Goal: Task Accomplishment & Management: Manage account settings

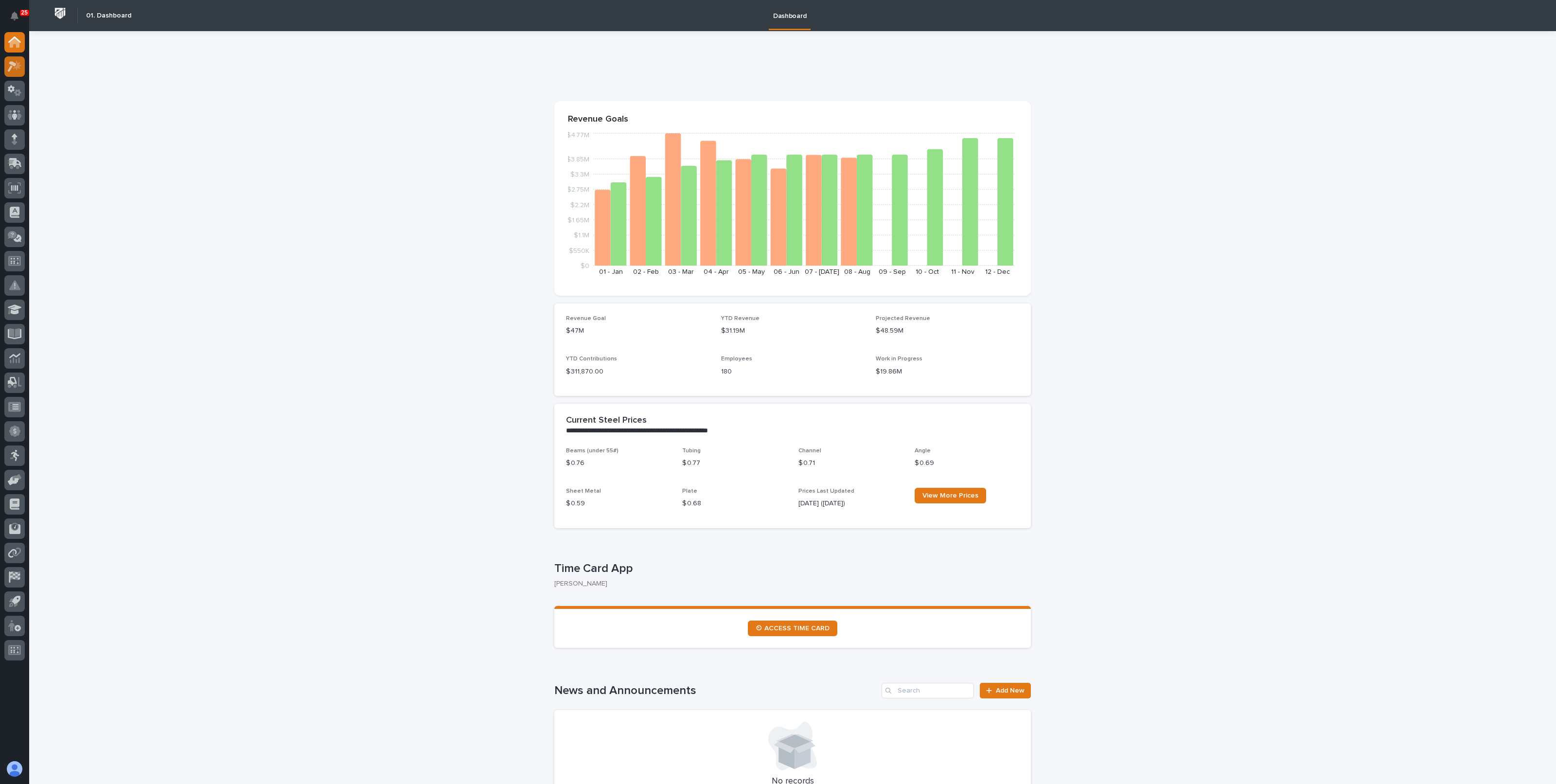
click at [10, 74] on div at bounding box center [14, 66] width 21 height 21
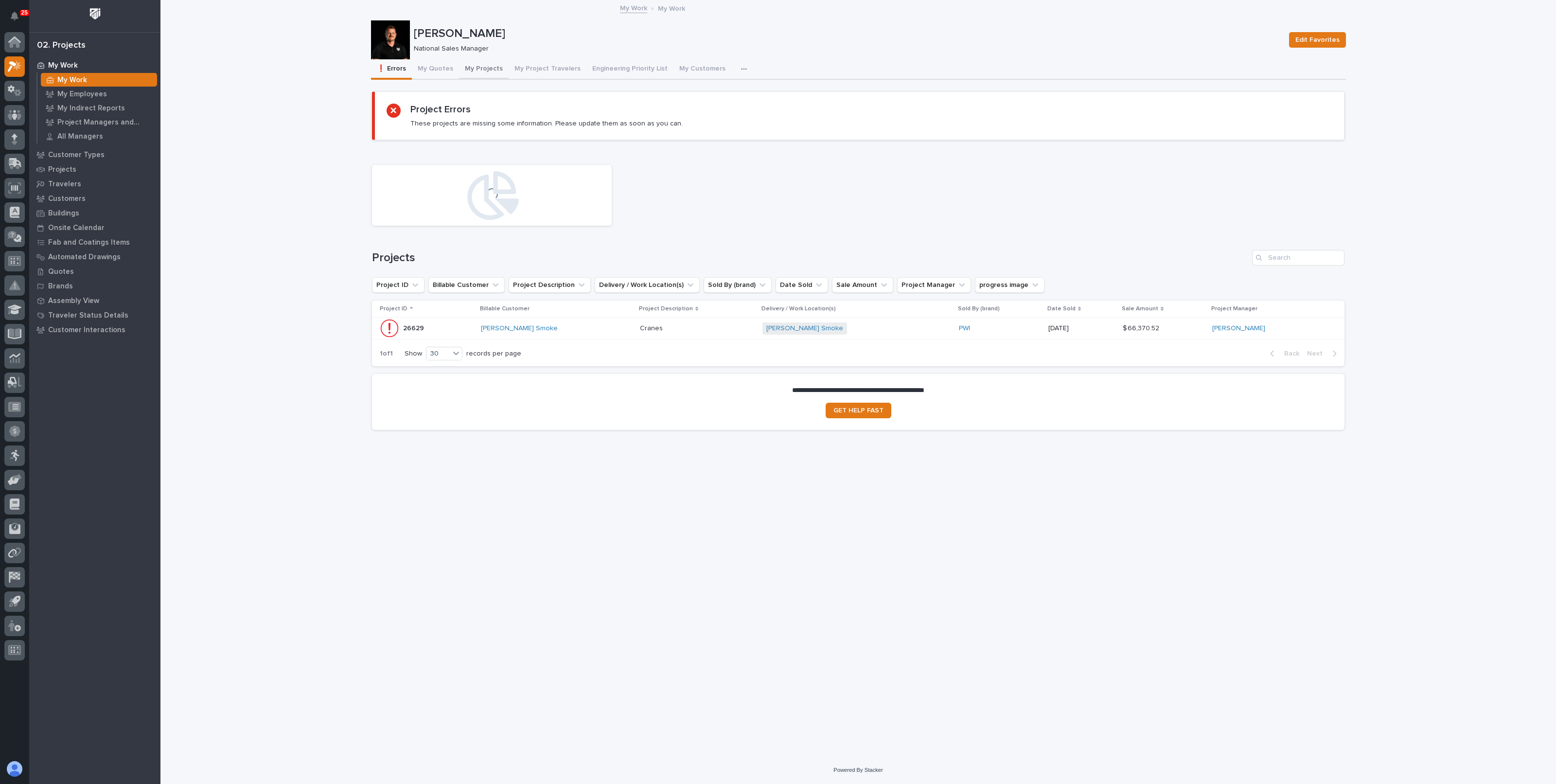
click at [466, 66] on button "My Projects" at bounding box center [484, 69] width 50 height 21
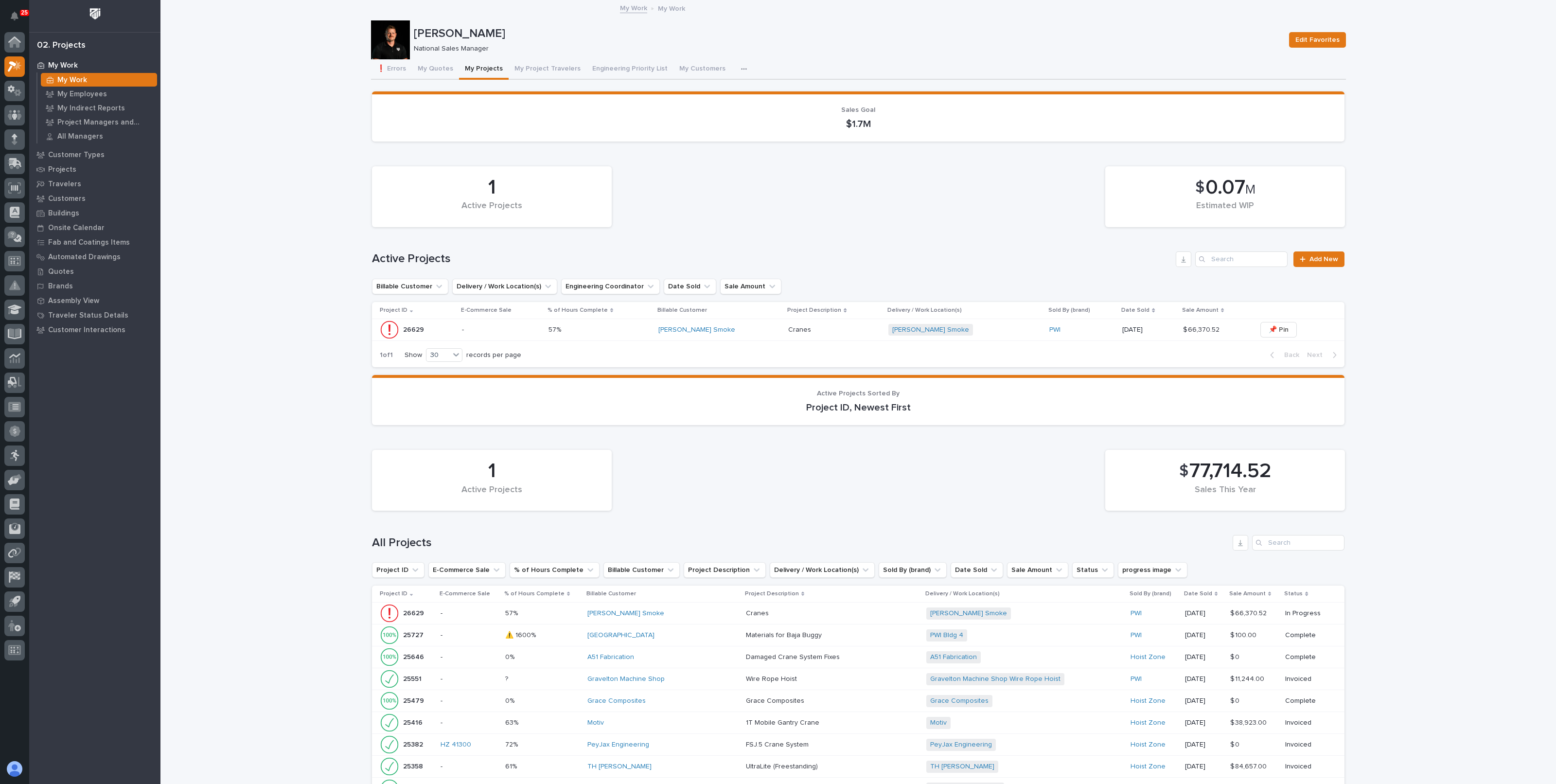
click at [512, 329] on p "-" at bounding box center [501, 330] width 79 height 8
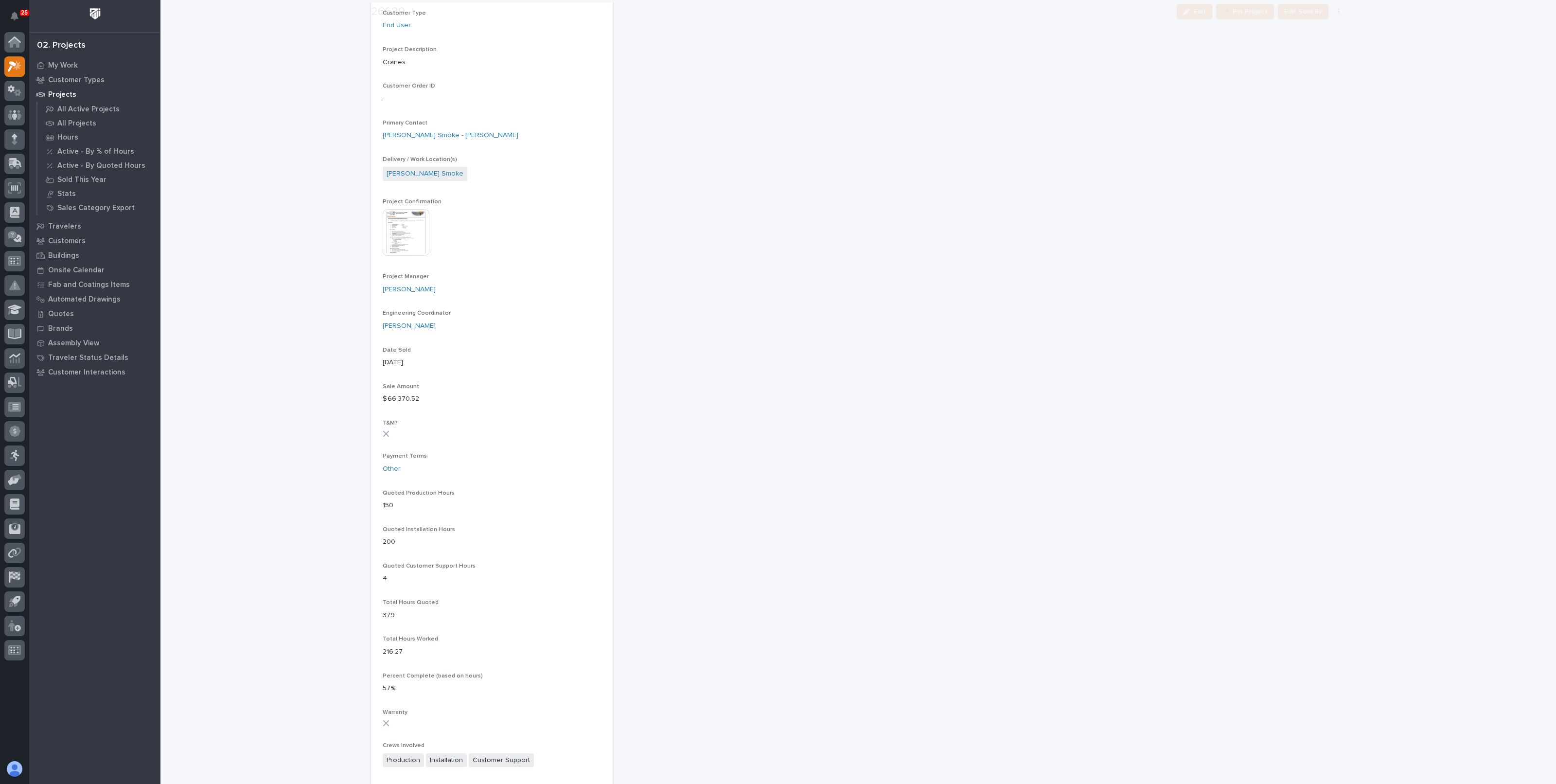
scroll to position [243, 0]
click at [386, 233] on img at bounding box center [406, 231] width 47 height 47
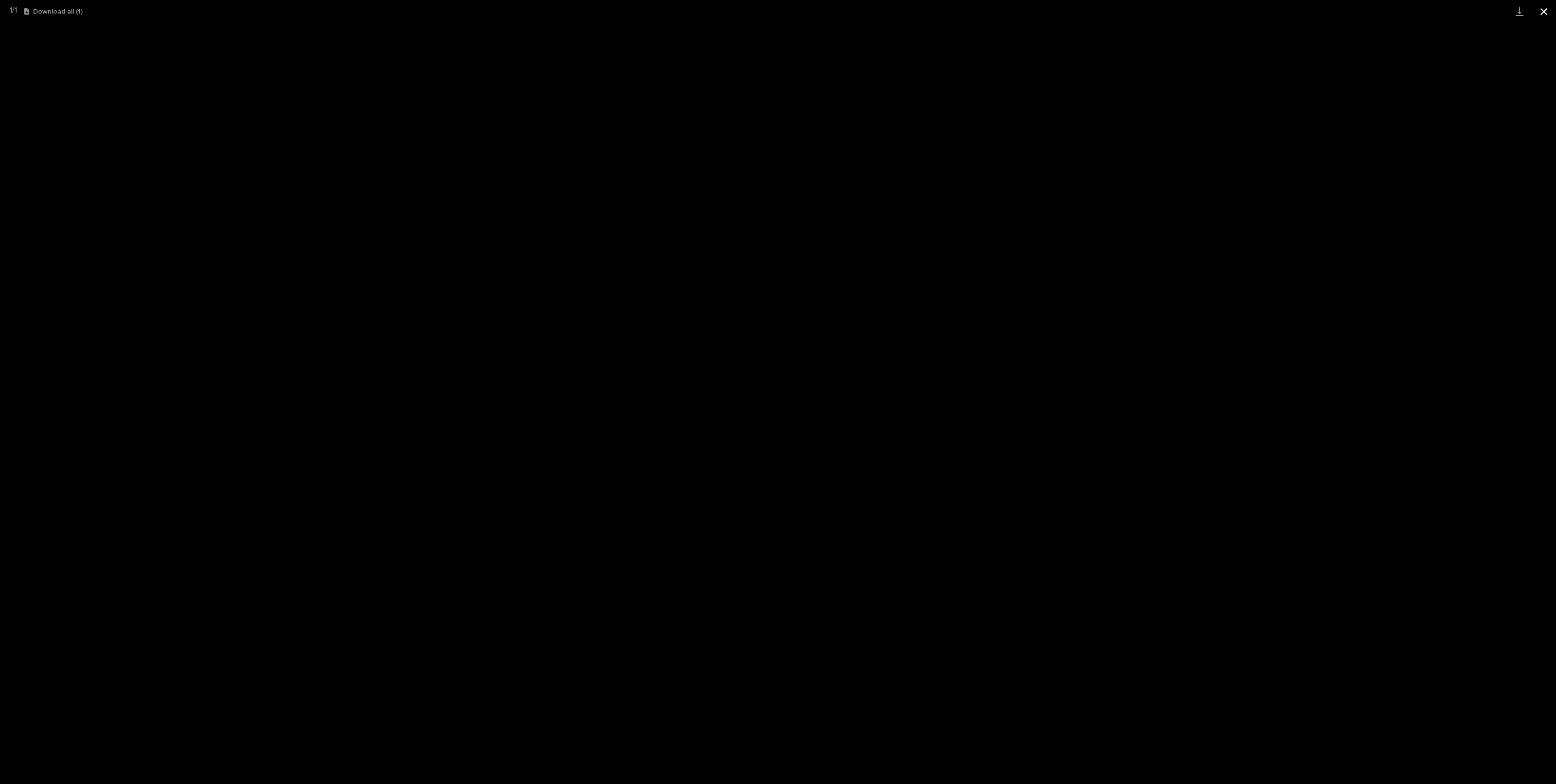
click at [1540, 11] on button "Close gallery" at bounding box center [1544, 11] width 24 height 23
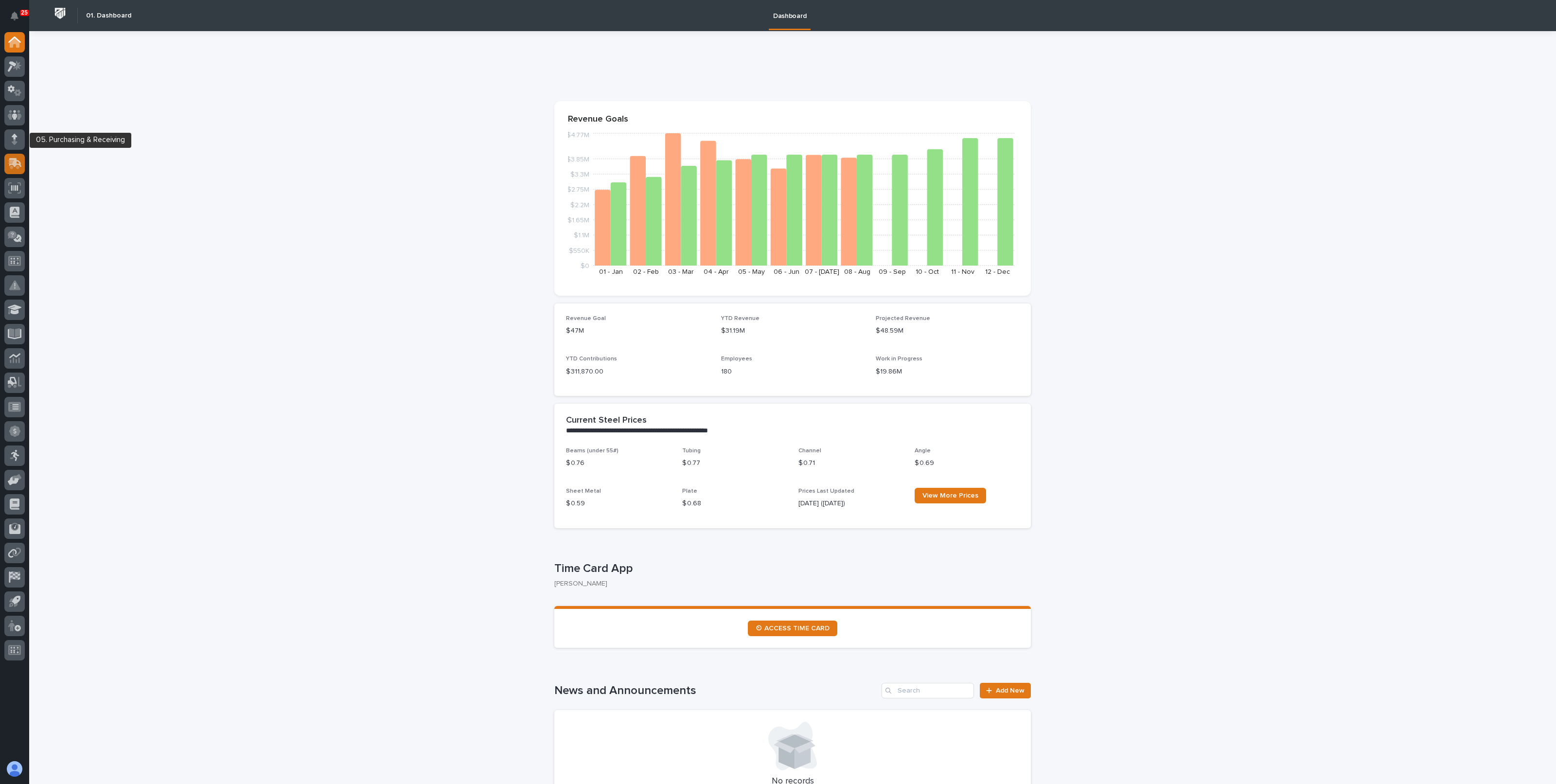
click at [12, 159] on icon at bounding box center [15, 162] width 13 height 9
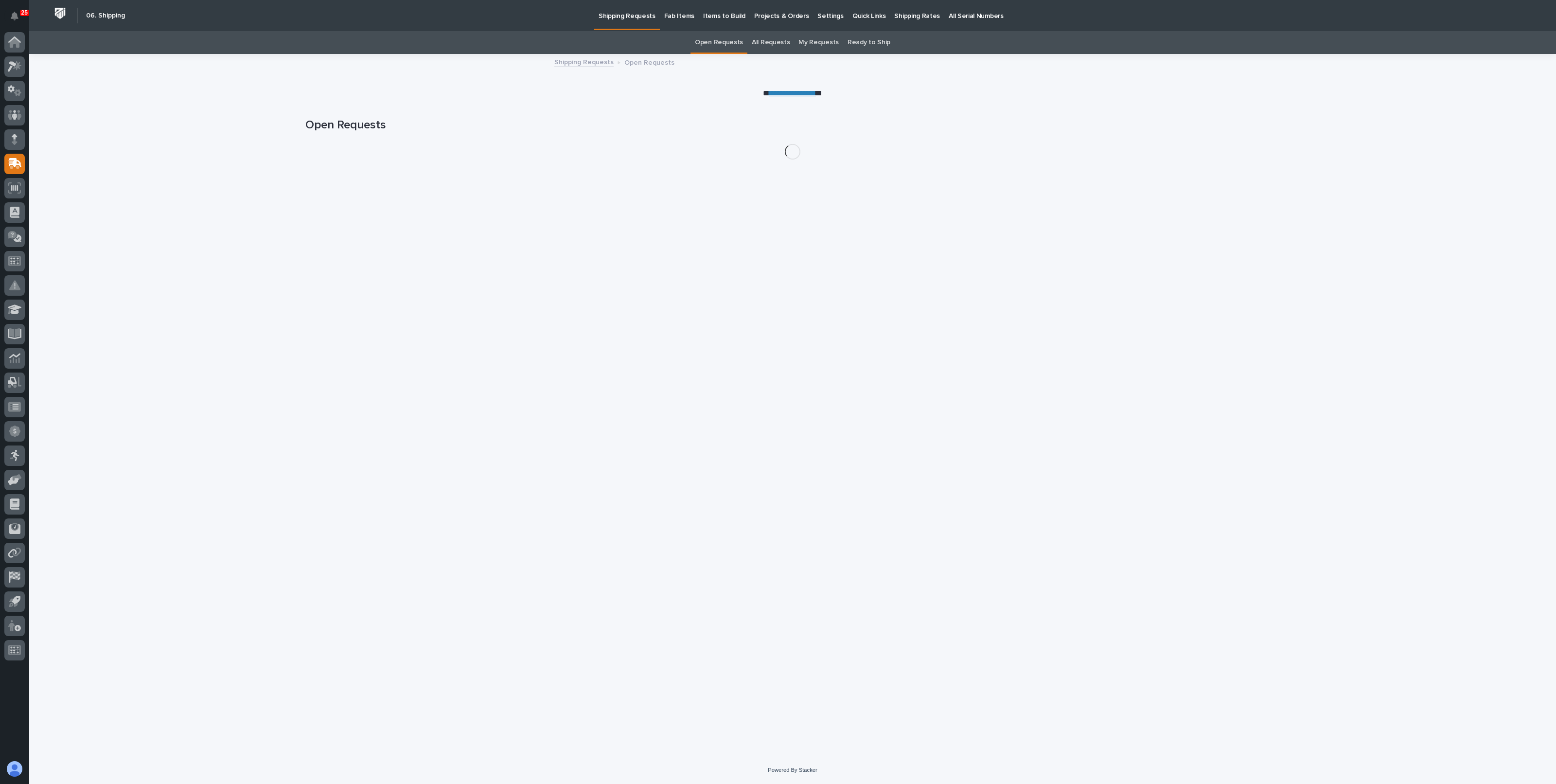
click at [899, 13] on p "Shipping Rates" at bounding box center [917, 10] width 46 height 21
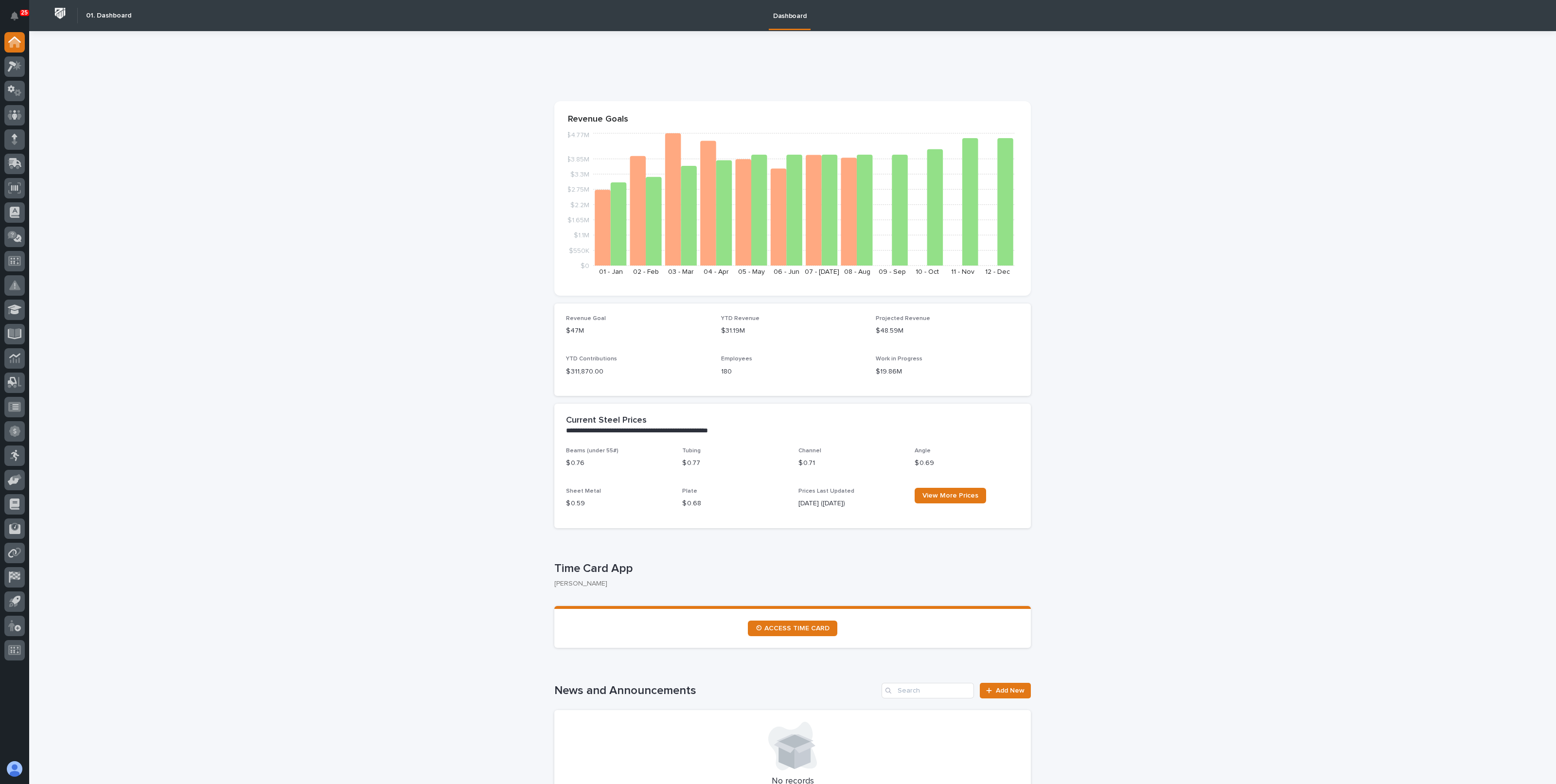
click at [28, 71] on div at bounding box center [14, 348] width 29 height 632
click at [19, 71] on icon at bounding box center [14, 66] width 14 height 11
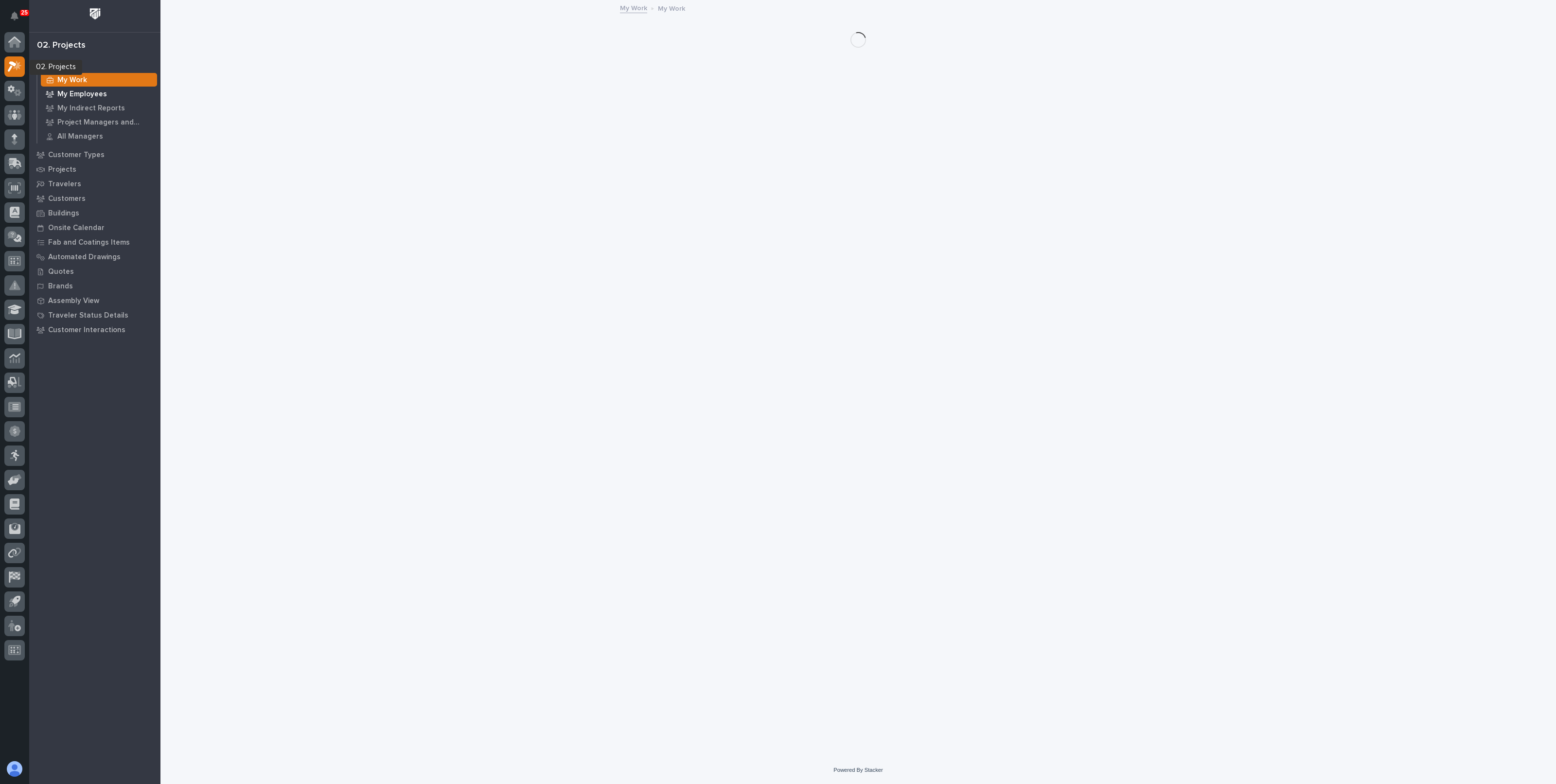
click at [81, 90] on p "My Employees" at bounding box center [82, 94] width 50 height 8
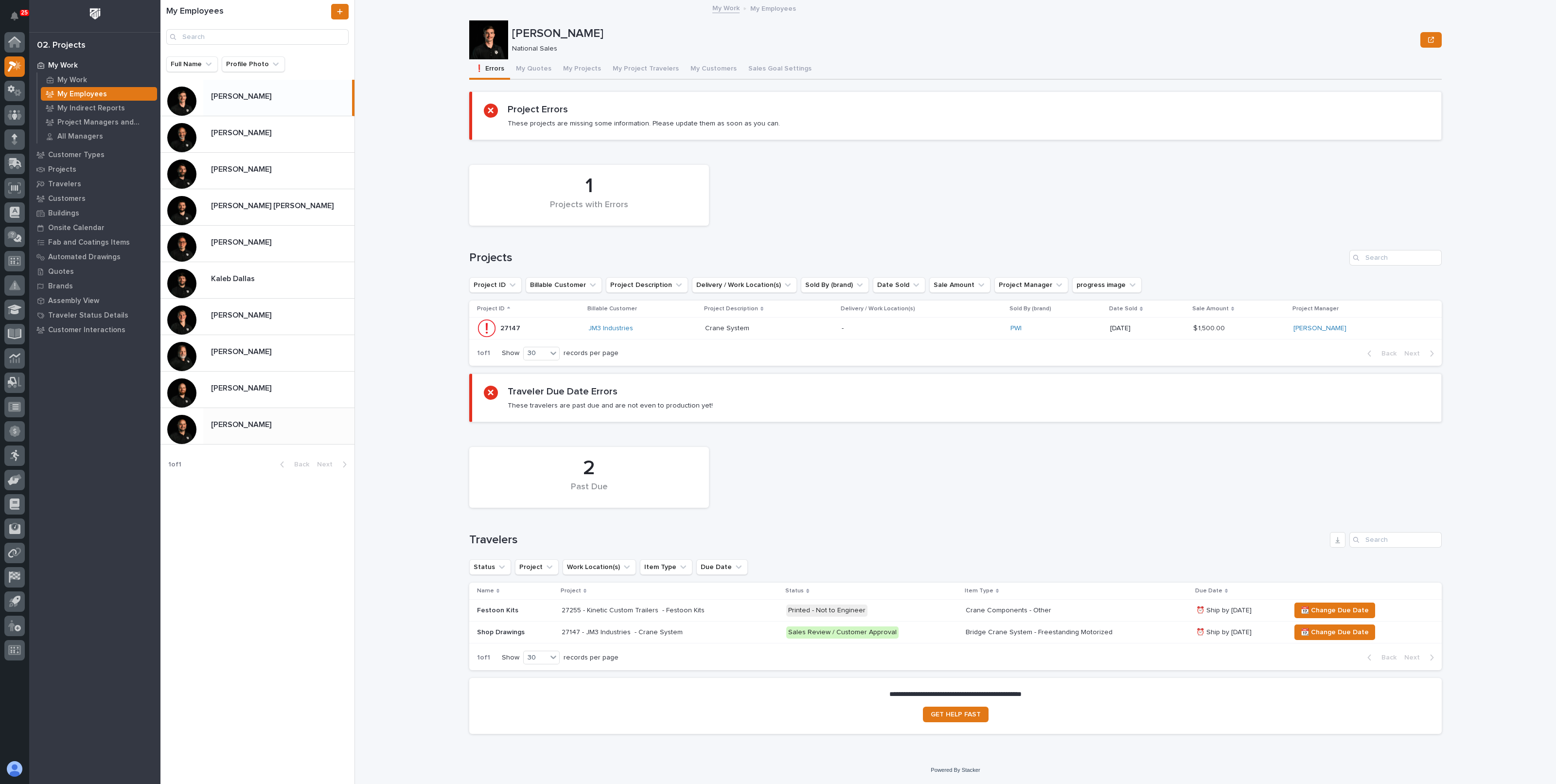
click at [248, 418] on p "[PERSON_NAME]" at bounding box center [242, 423] width 62 height 11
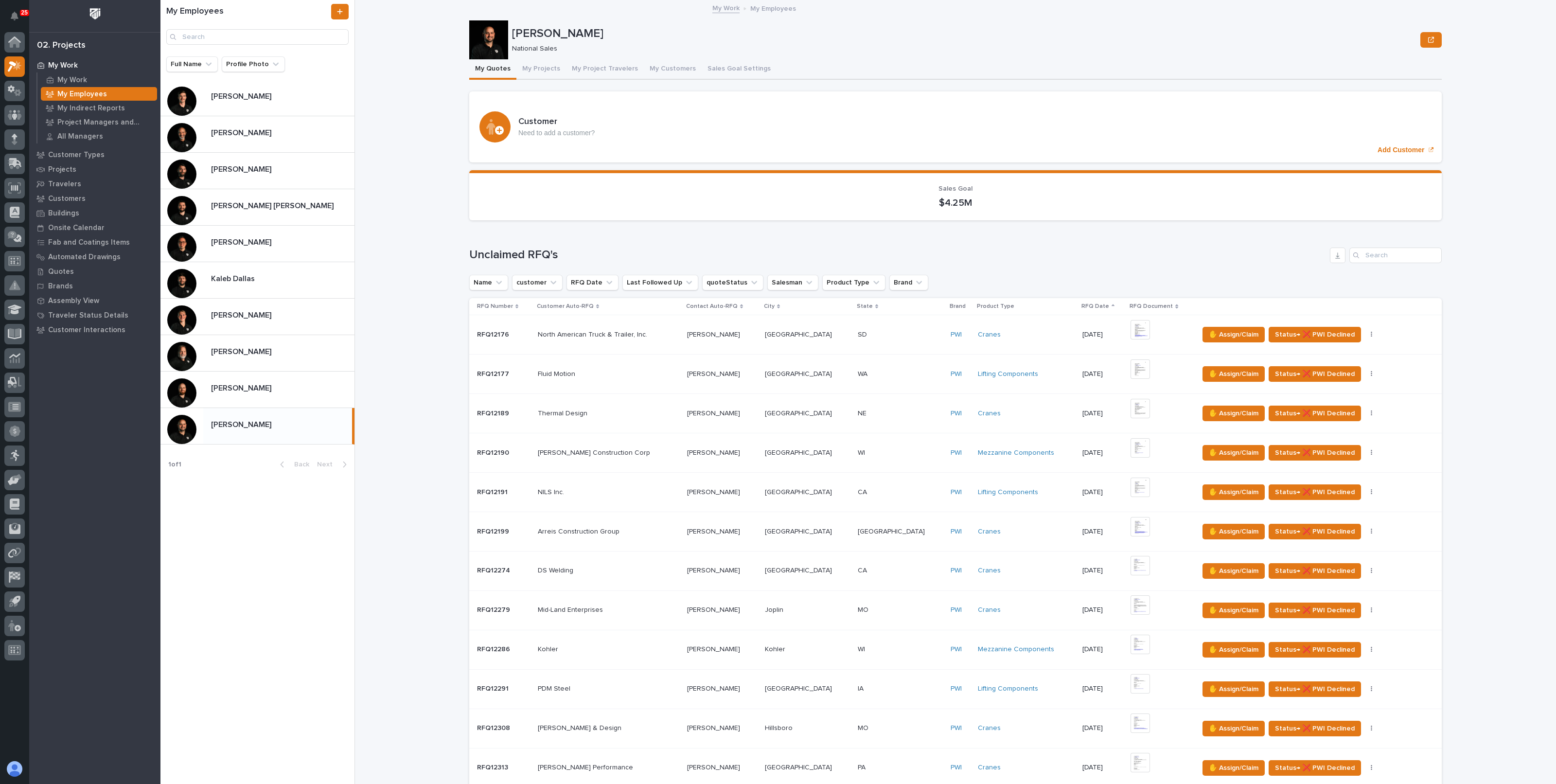
scroll to position [425, 0]
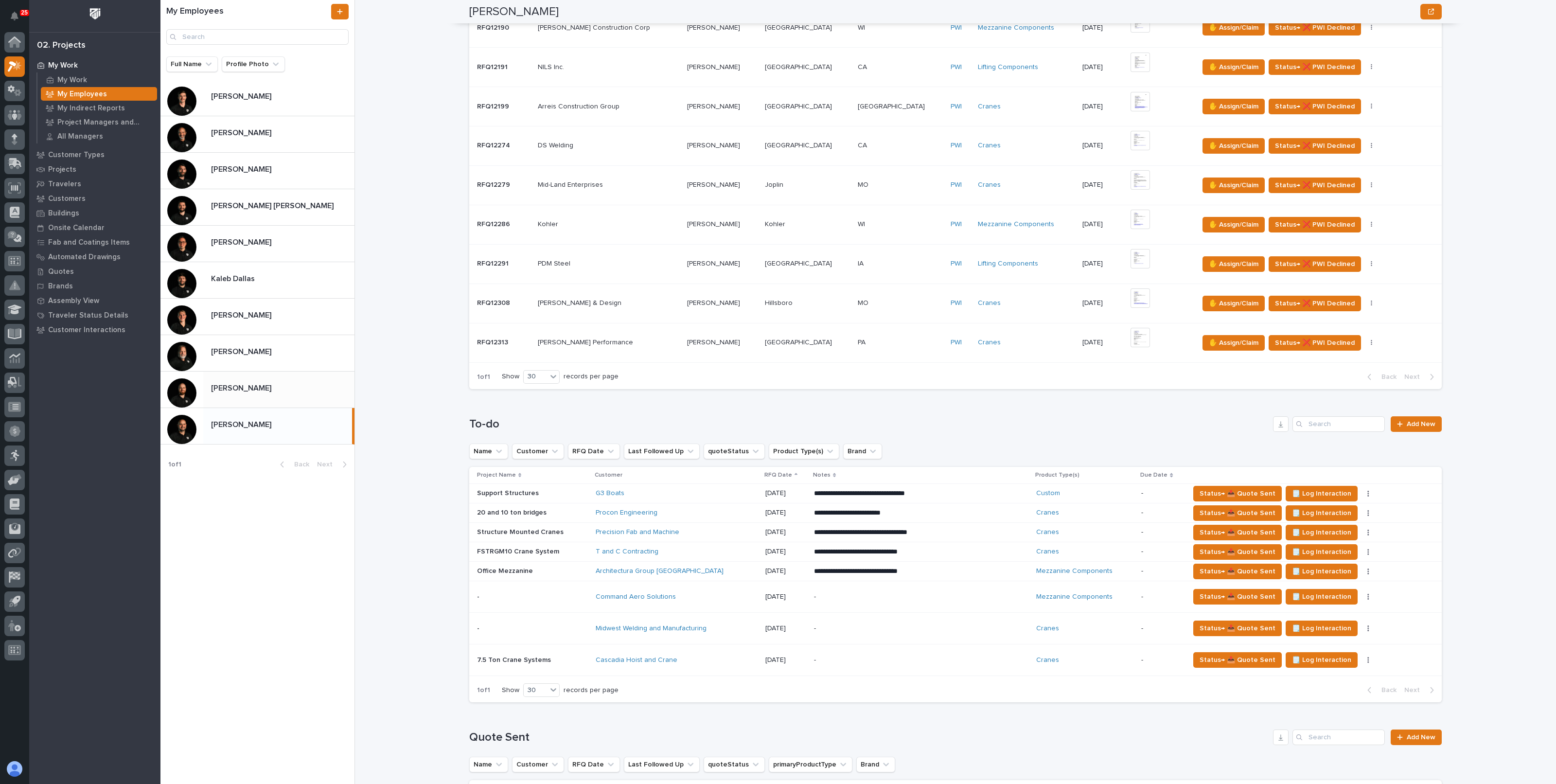
click at [265, 397] on div "Trent Kautzmann Trent Kautzmann" at bounding box center [278, 389] width 151 height 19
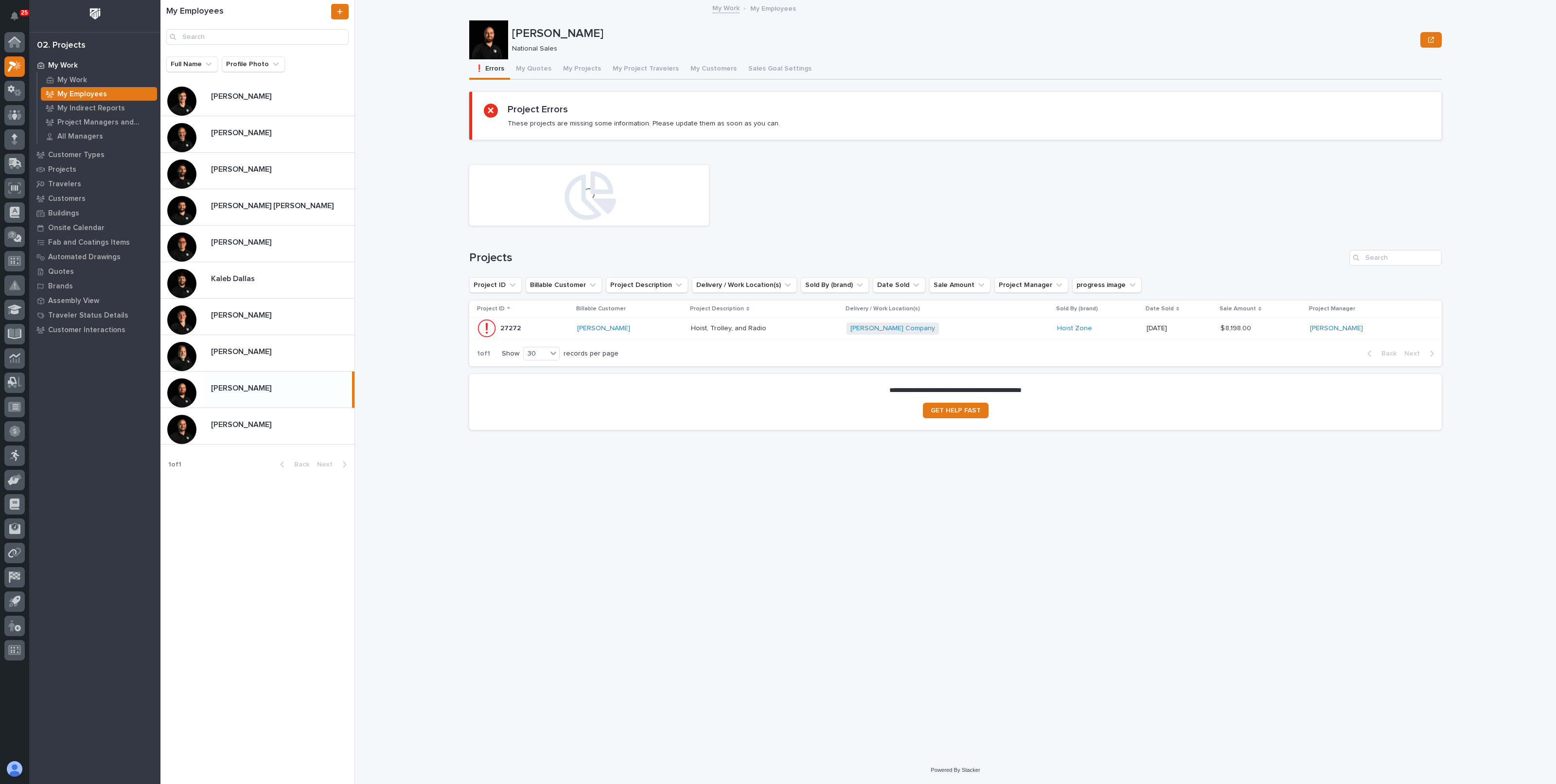
click at [522, 71] on button "My Quotes" at bounding box center [533, 69] width 47 height 21
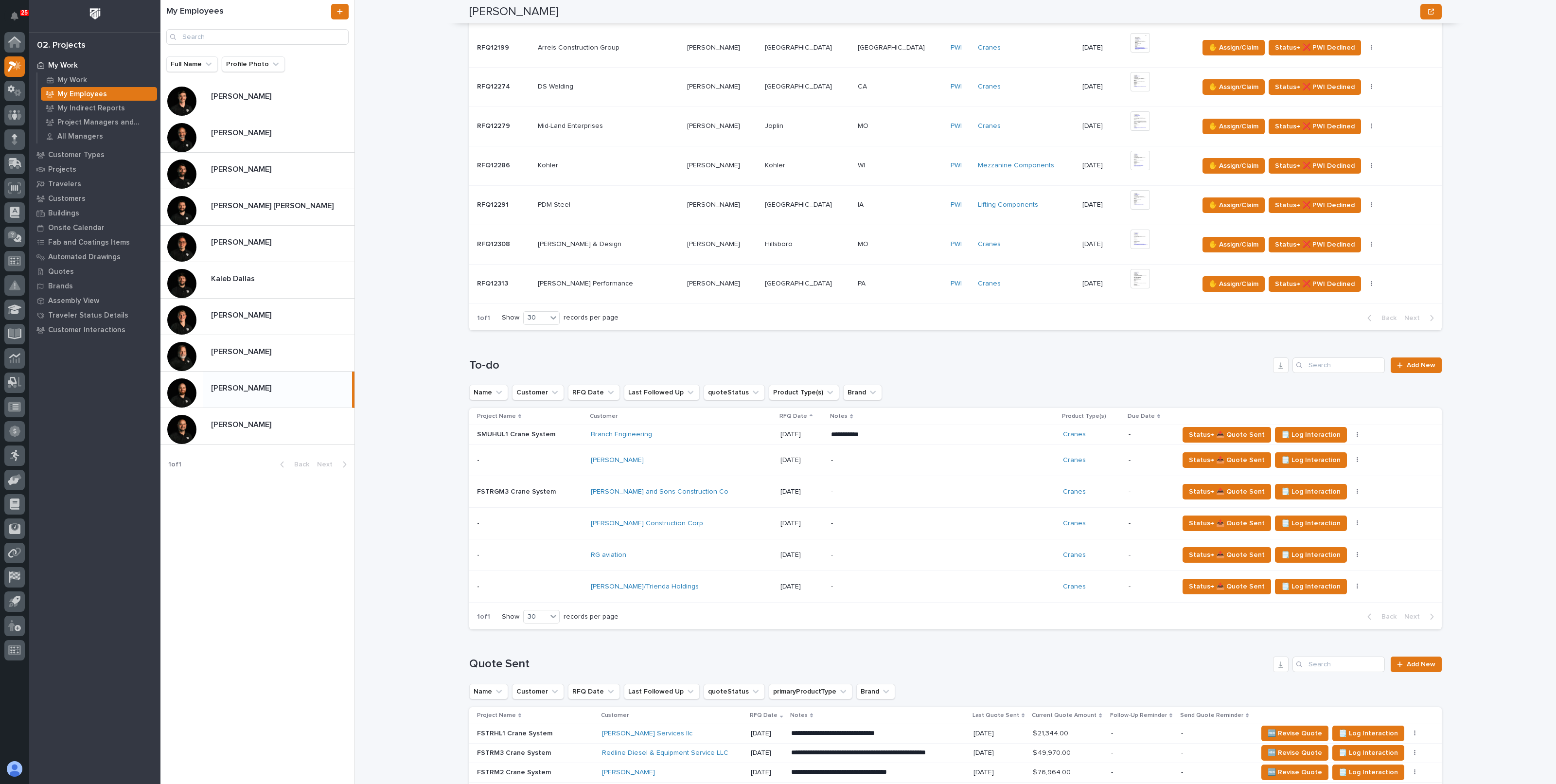
scroll to position [669, 0]
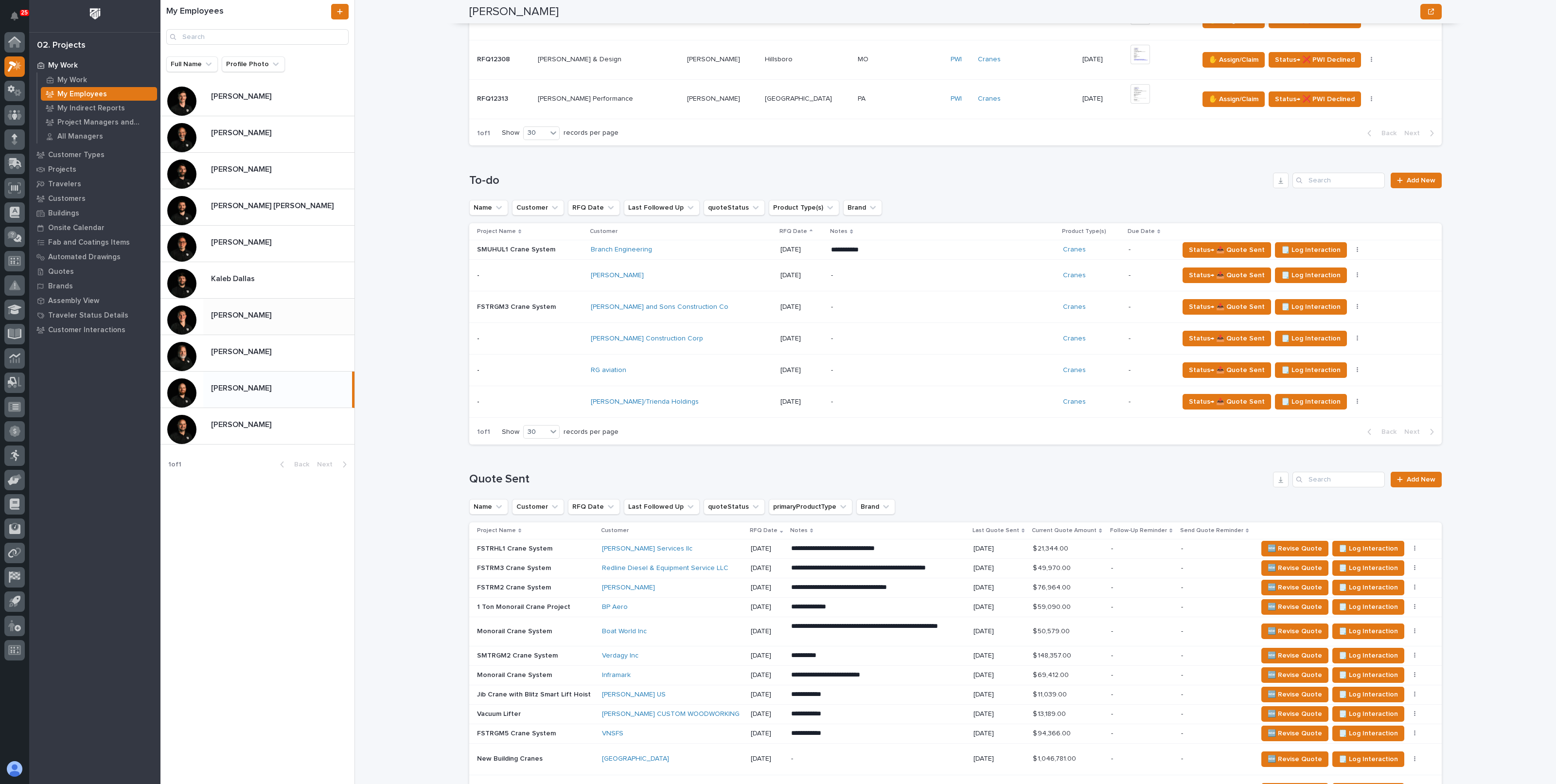
click at [266, 320] on div "Riley Youngman Riley Youngman" at bounding box center [278, 316] width 151 height 19
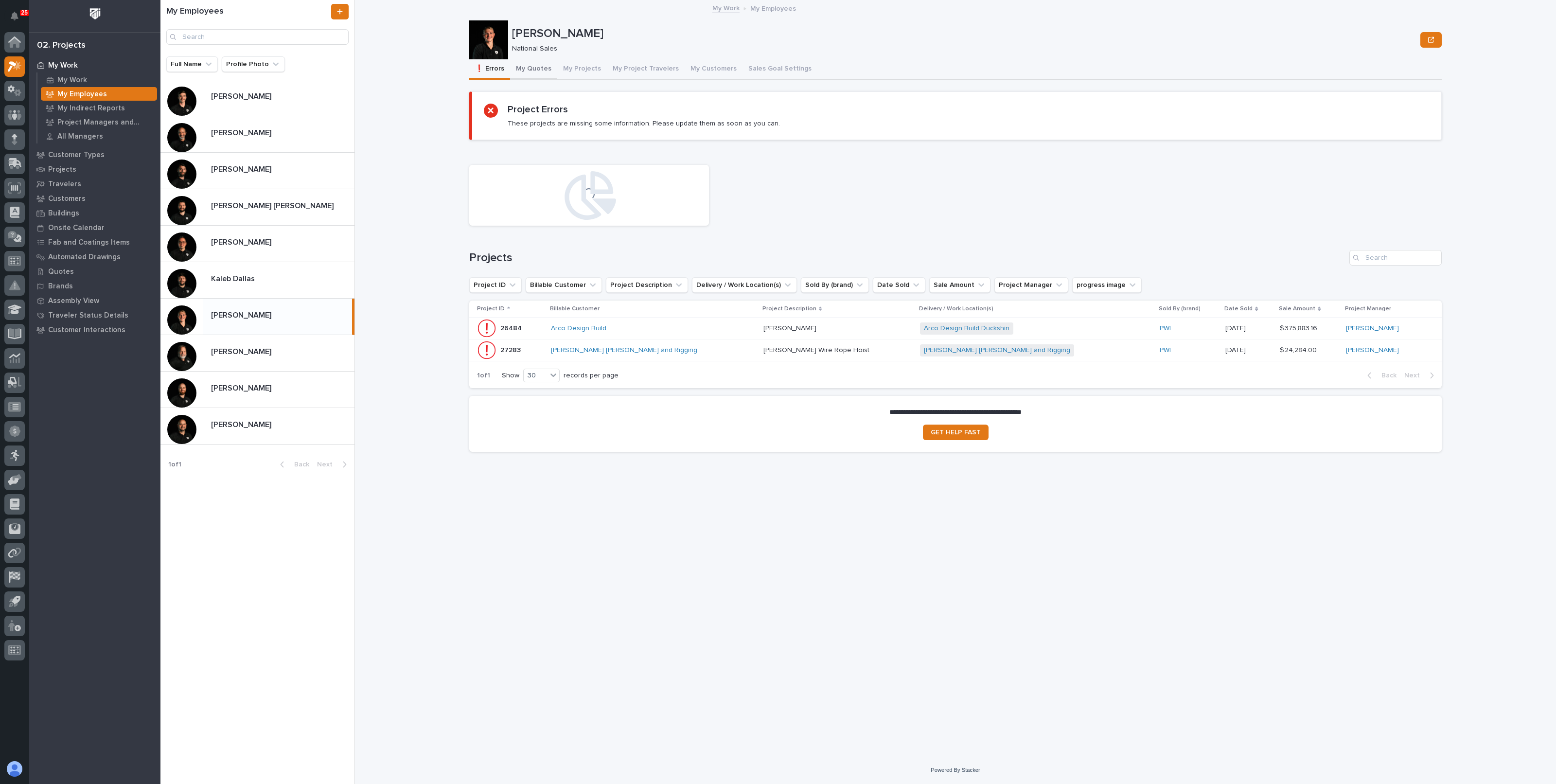
click at [528, 64] on button "My Quotes" at bounding box center [533, 69] width 47 height 21
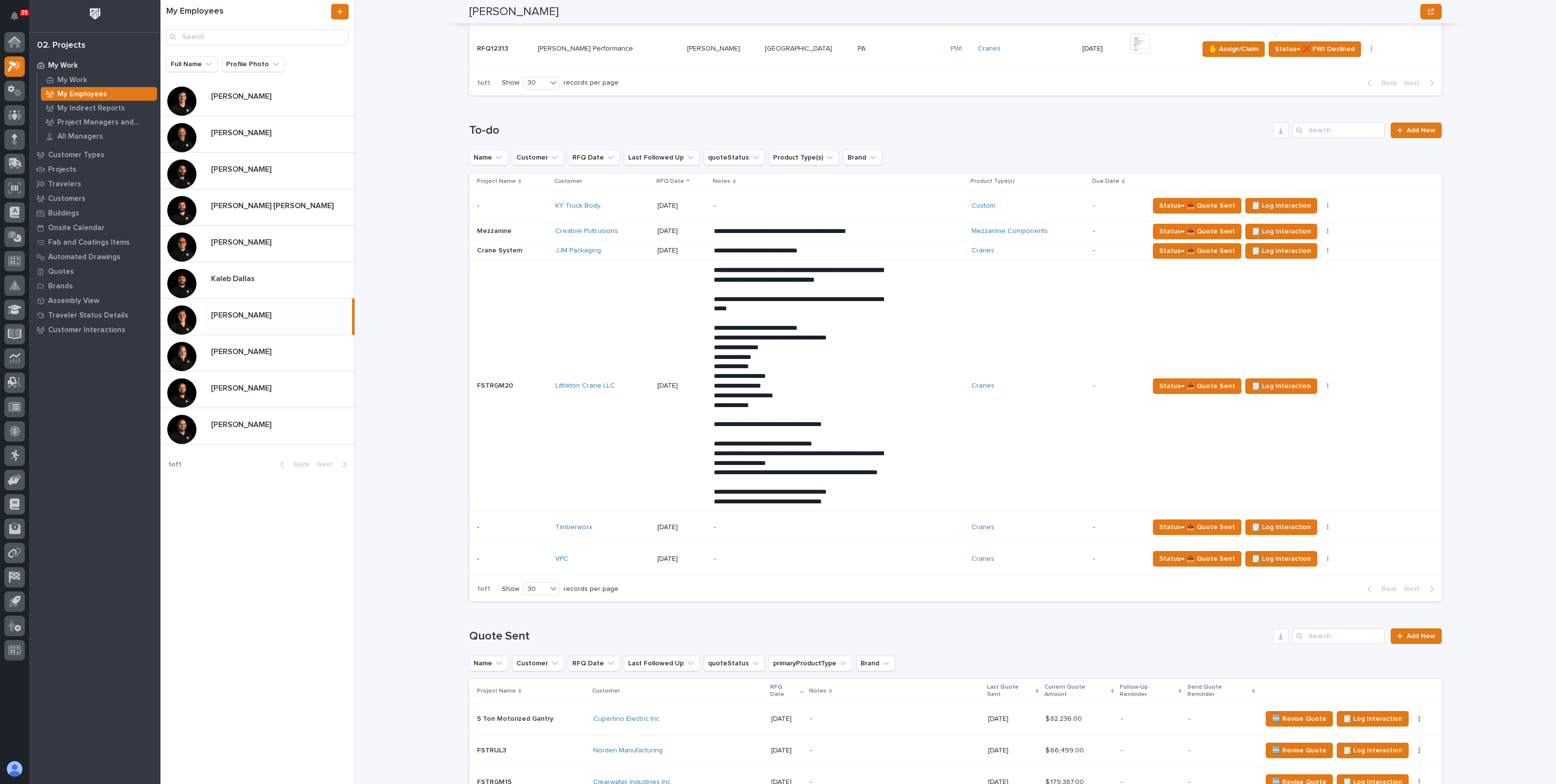
scroll to position [695, 0]
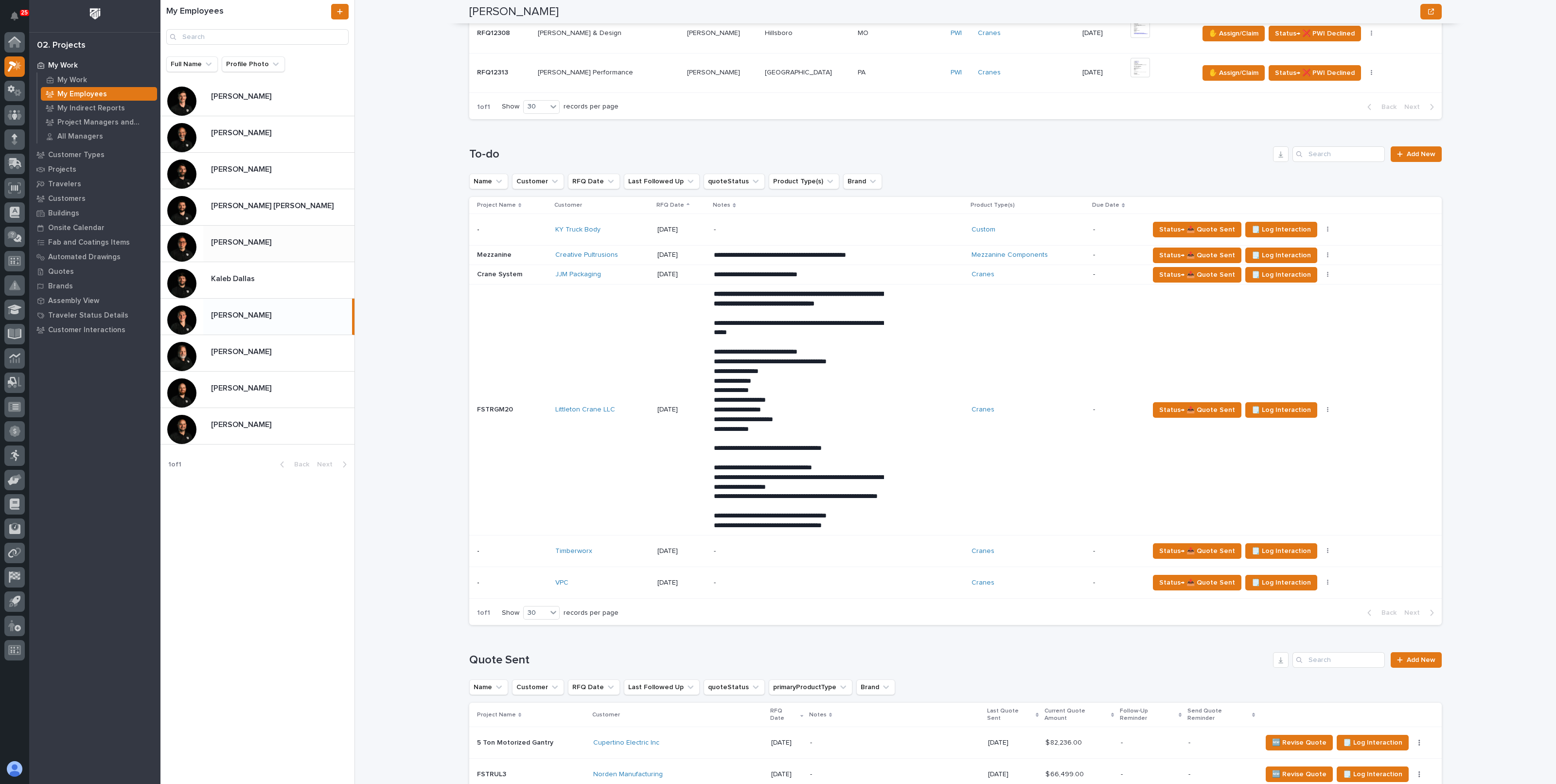
click at [286, 246] on p at bounding box center [280, 242] width 140 height 9
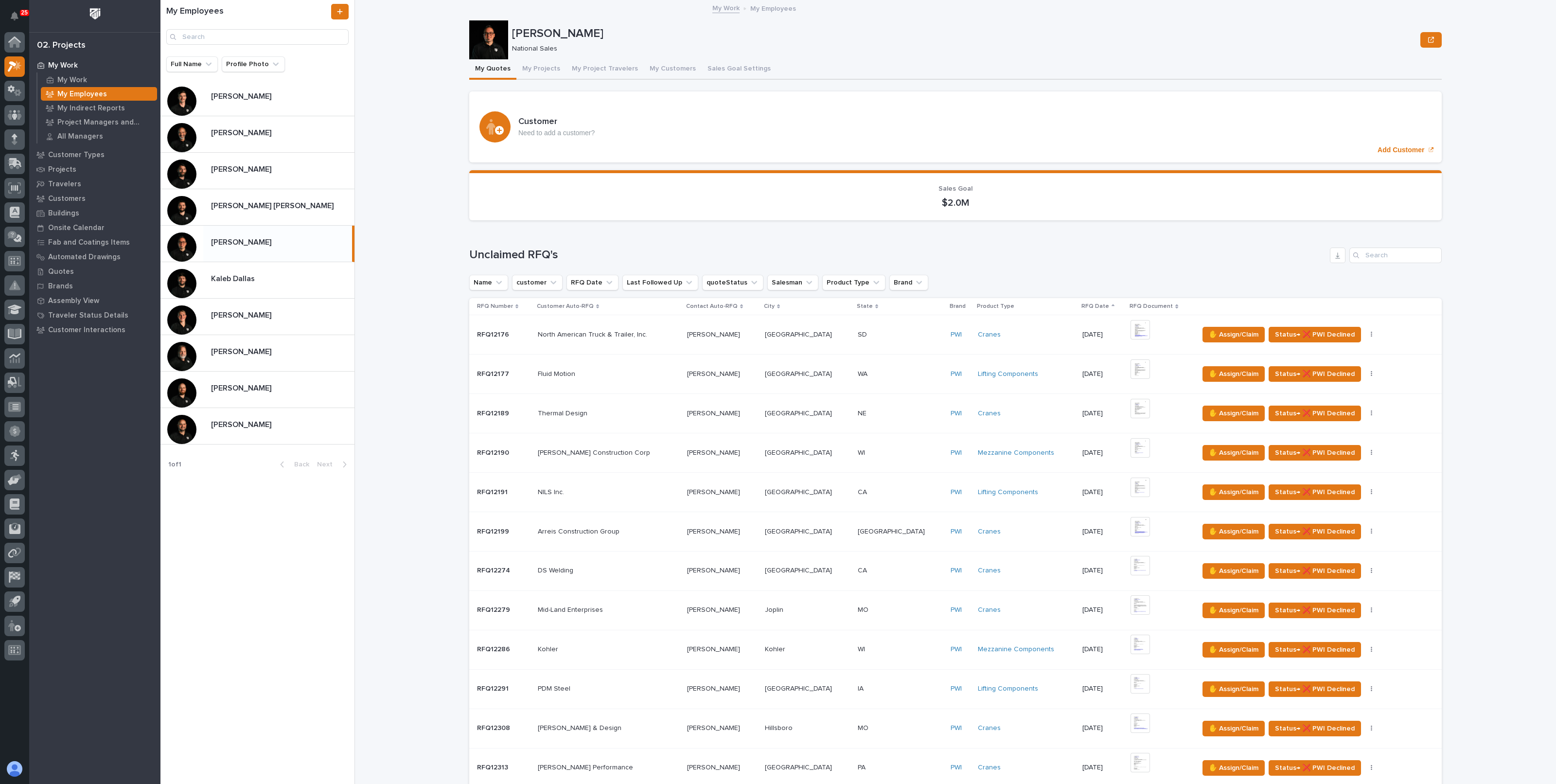
scroll to position [649, 0]
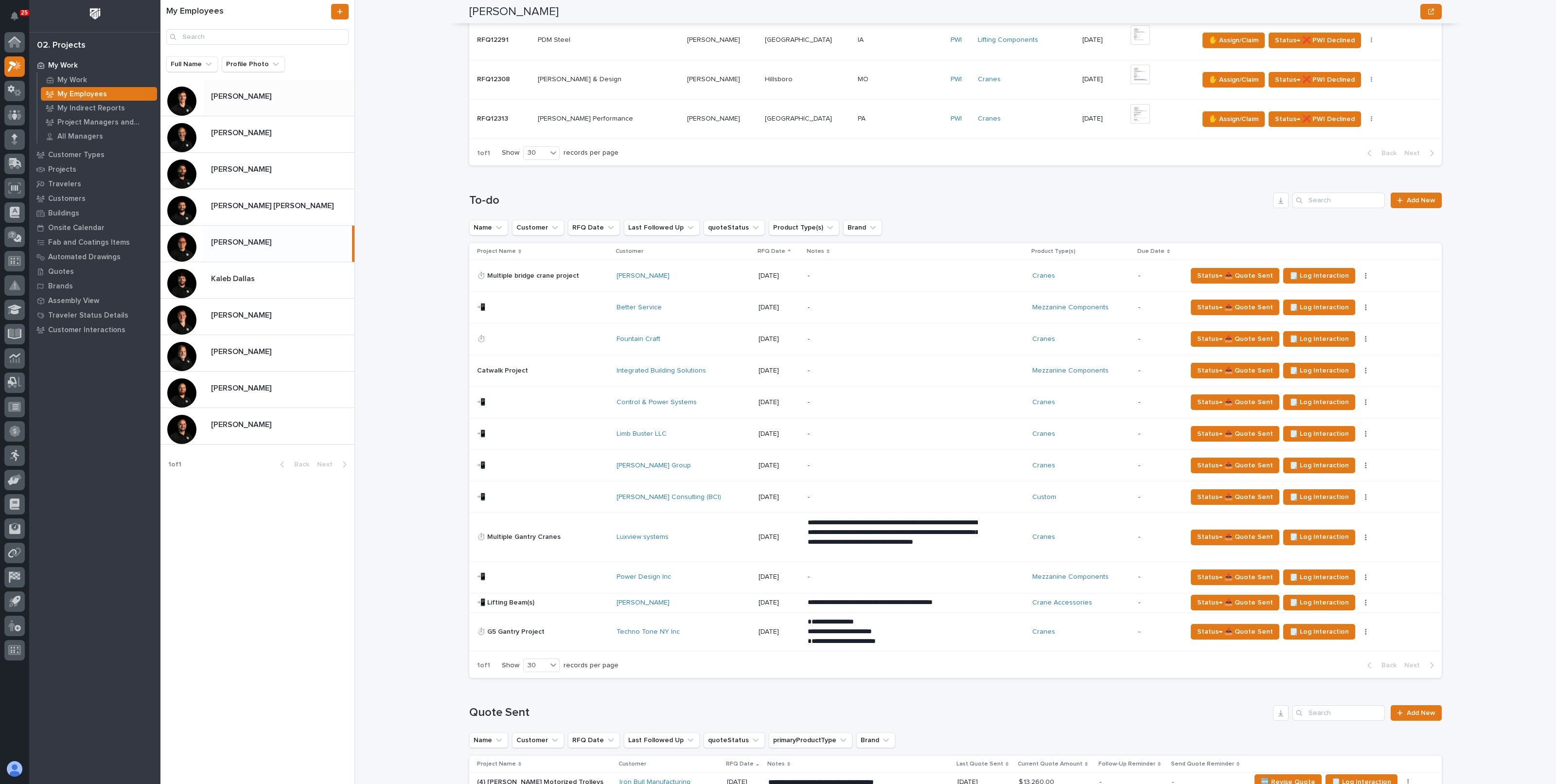
click at [281, 106] on div "Ashton Bontrager Ashton Bontrager" at bounding box center [278, 97] width 151 height 19
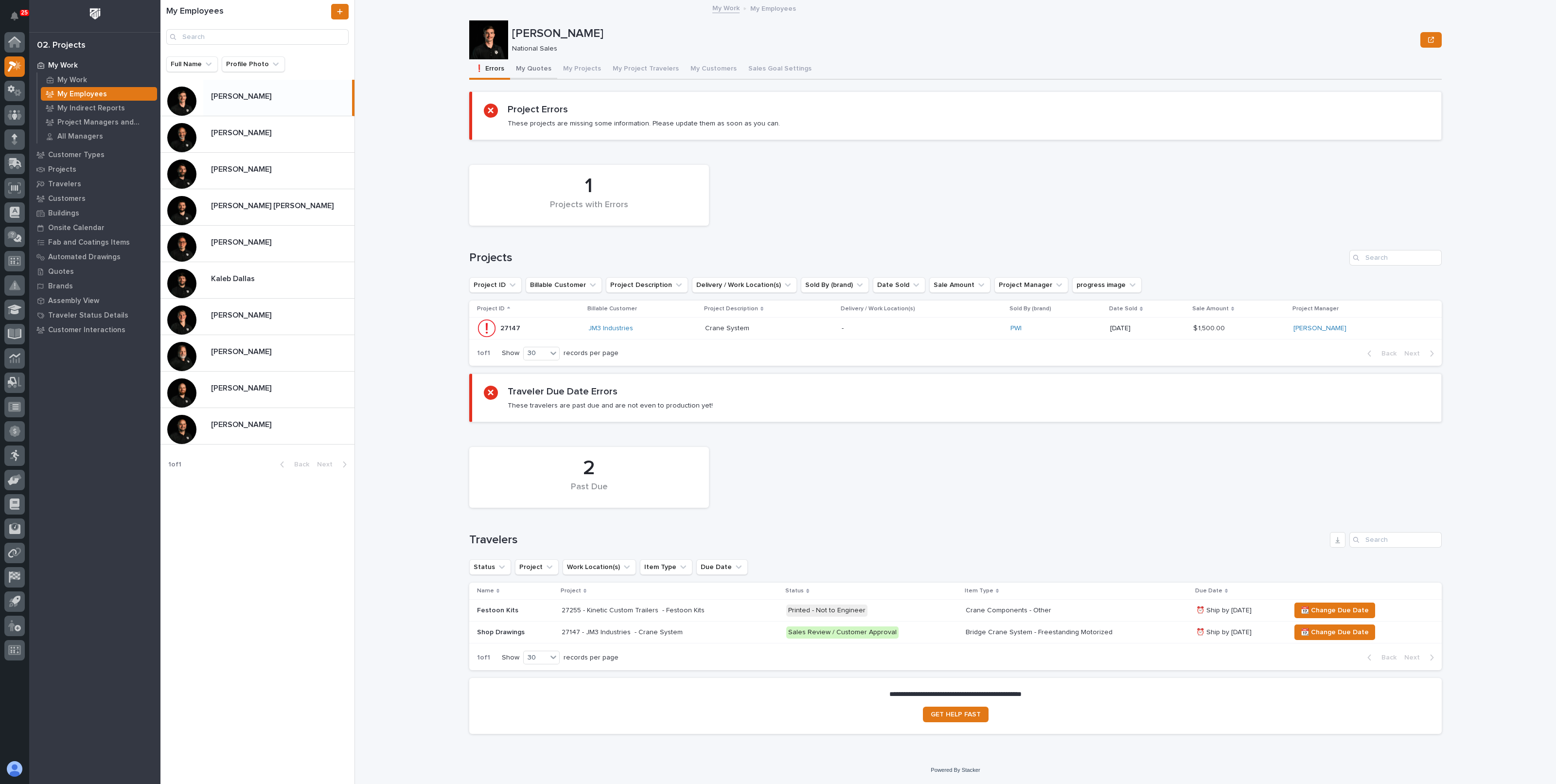
click at [518, 73] on button "My Quotes" at bounding box center [533, 69] width 47 height 21
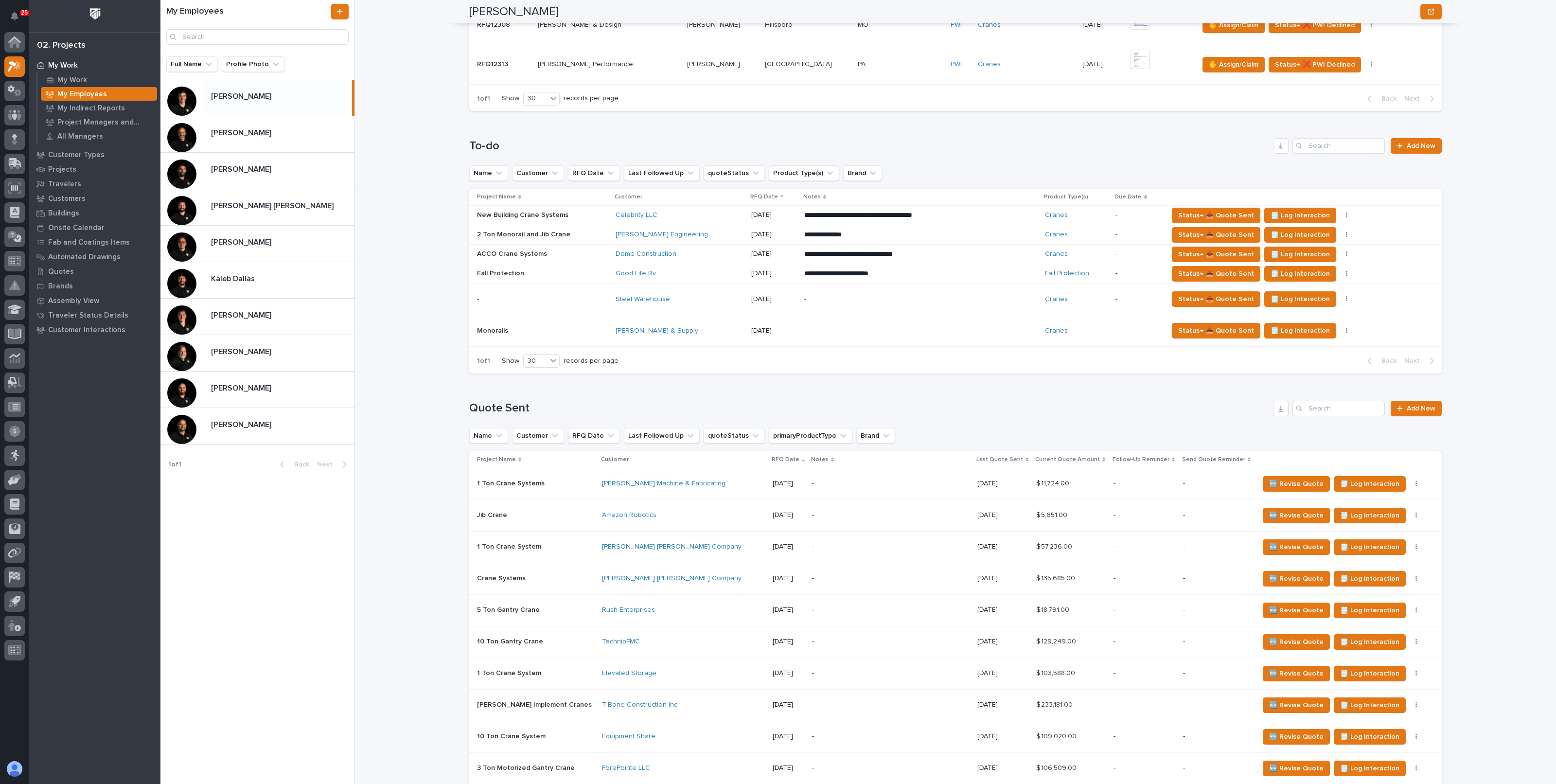
scroll to position [646, 0]
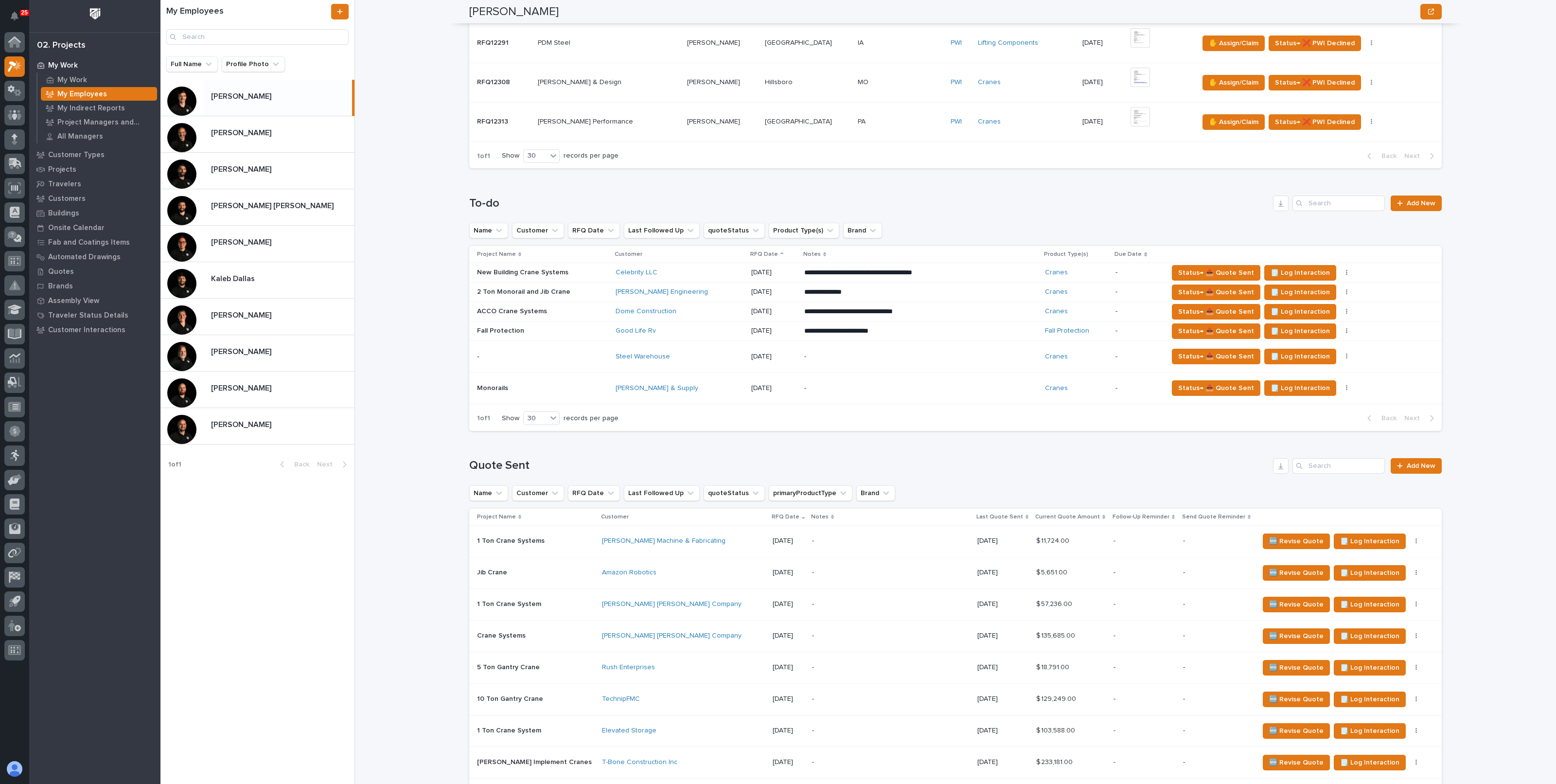
click at [413, 357] on div "My Work My Employees Ashton Bontrager Ashton Bontrager National Sales Sorry, th…" at bounding box center [961, 392] width 1189 height 784
click at [414, 357] on div "My Work My Employees Ashton Bontrager Ashton Bontrager National Sales Sorry, th…" at bounding box center [961, 392] width 1189 height 784
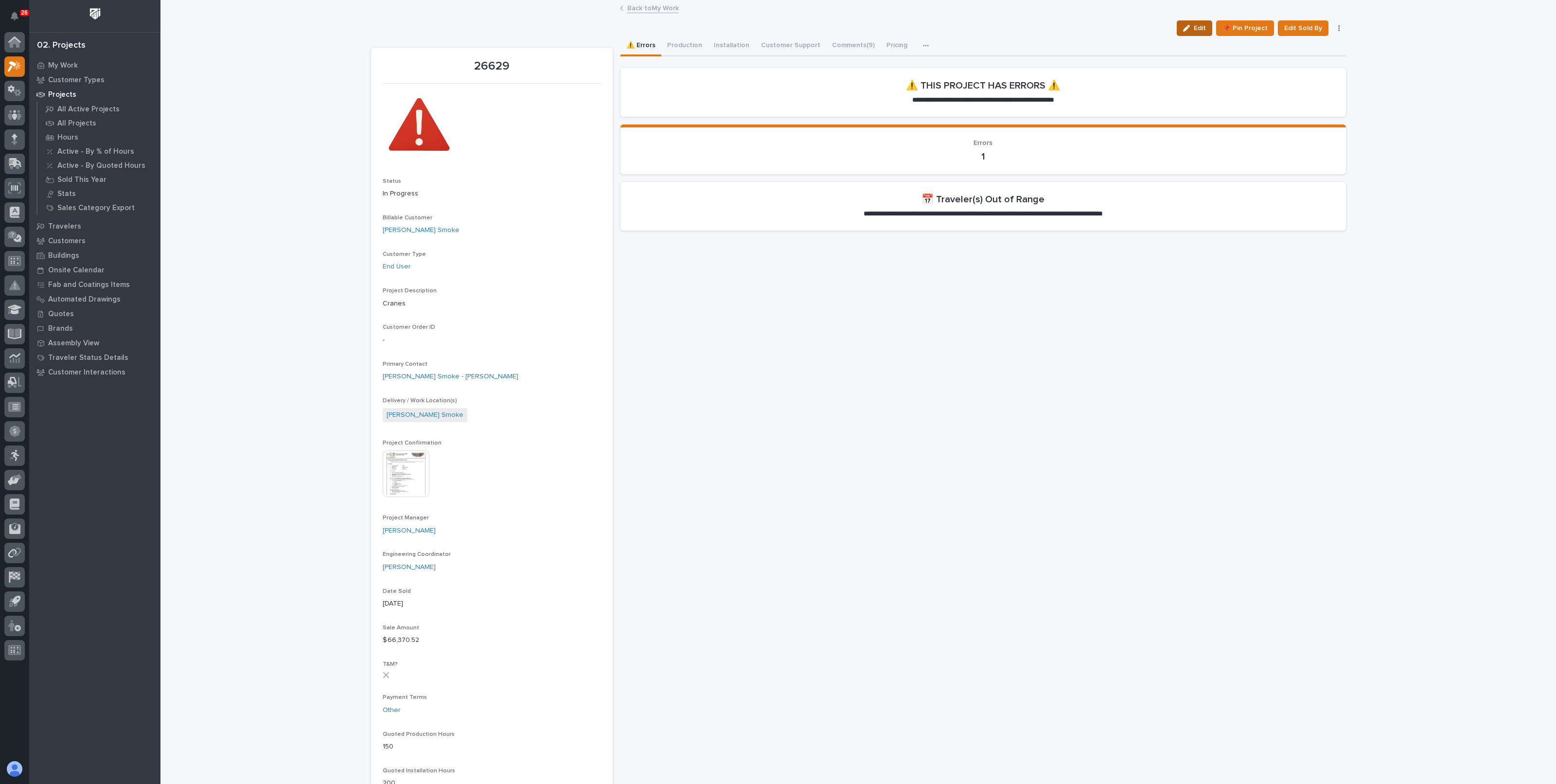
click at [1192, 31] on button "Edit" at bounding box center [1194, 28] width 36 height 16
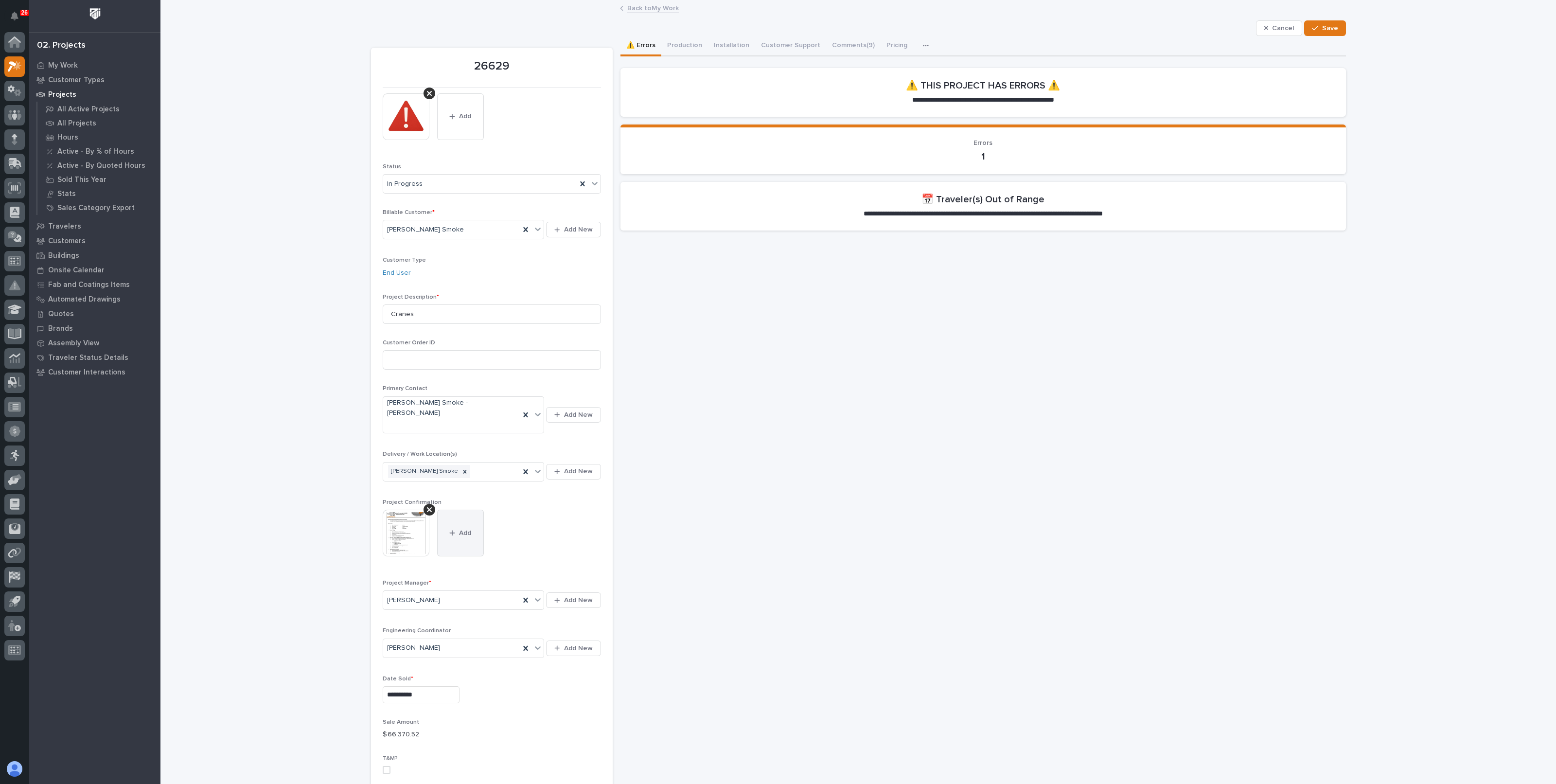
click at [469, 515] on button "Add" at bounding box center [460, 533] width 47 height 47
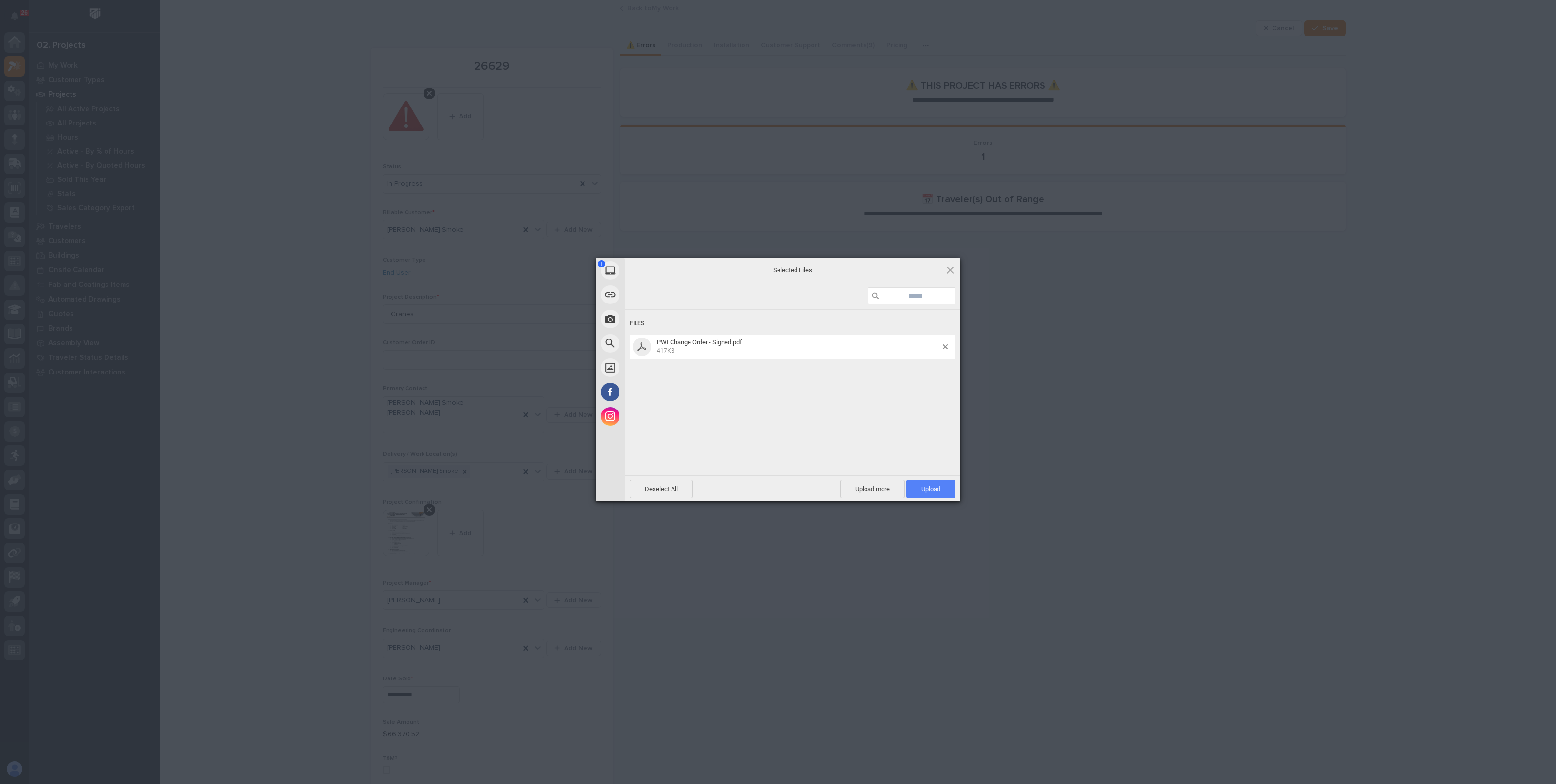
click at [916, 487] on span "Upload 1" at bounding box center [931, 489] width 49 height 19
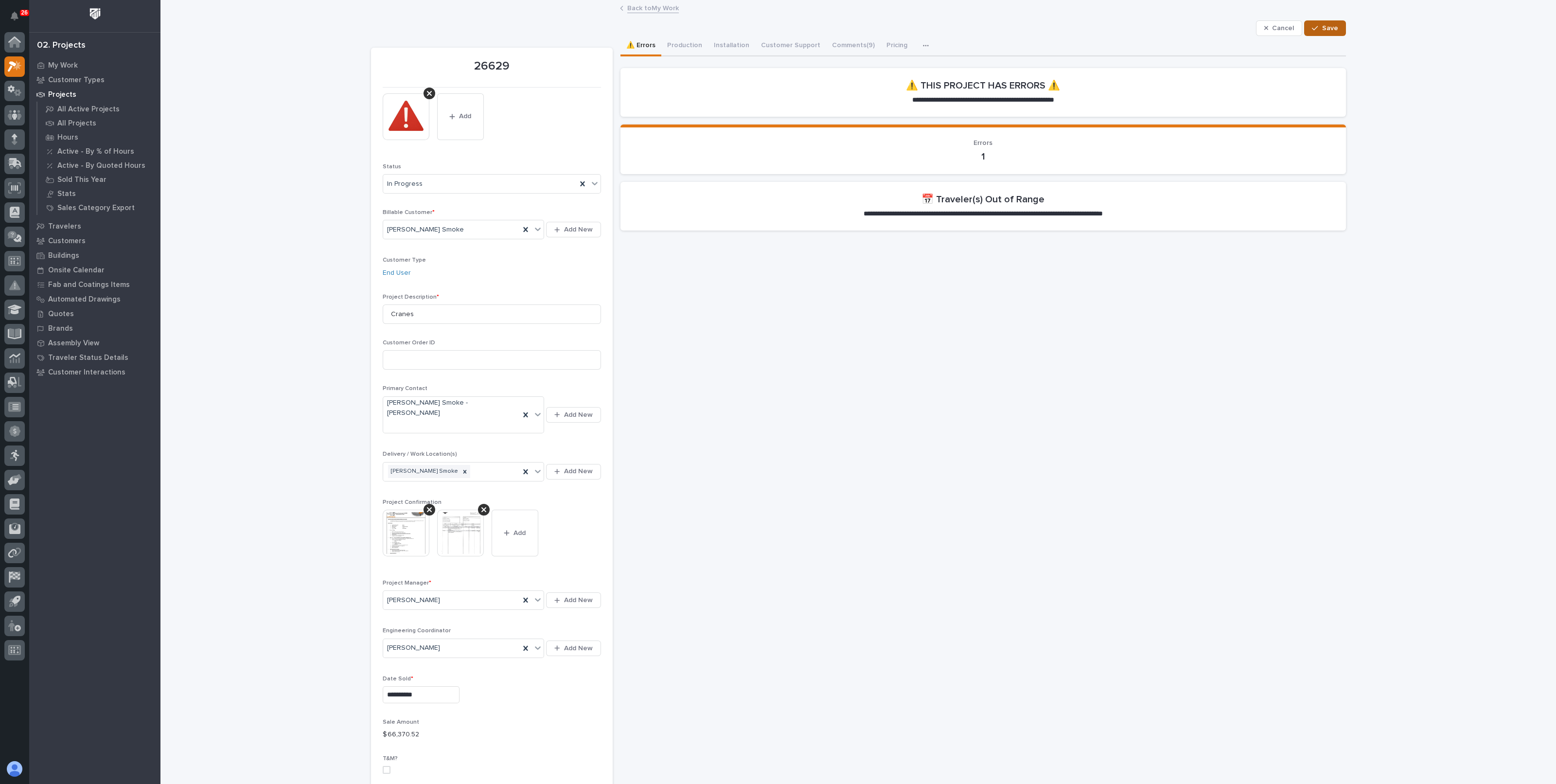
click at [1340, 34] on button "Save" at bounding box center [1325, 28] width 41 height 16
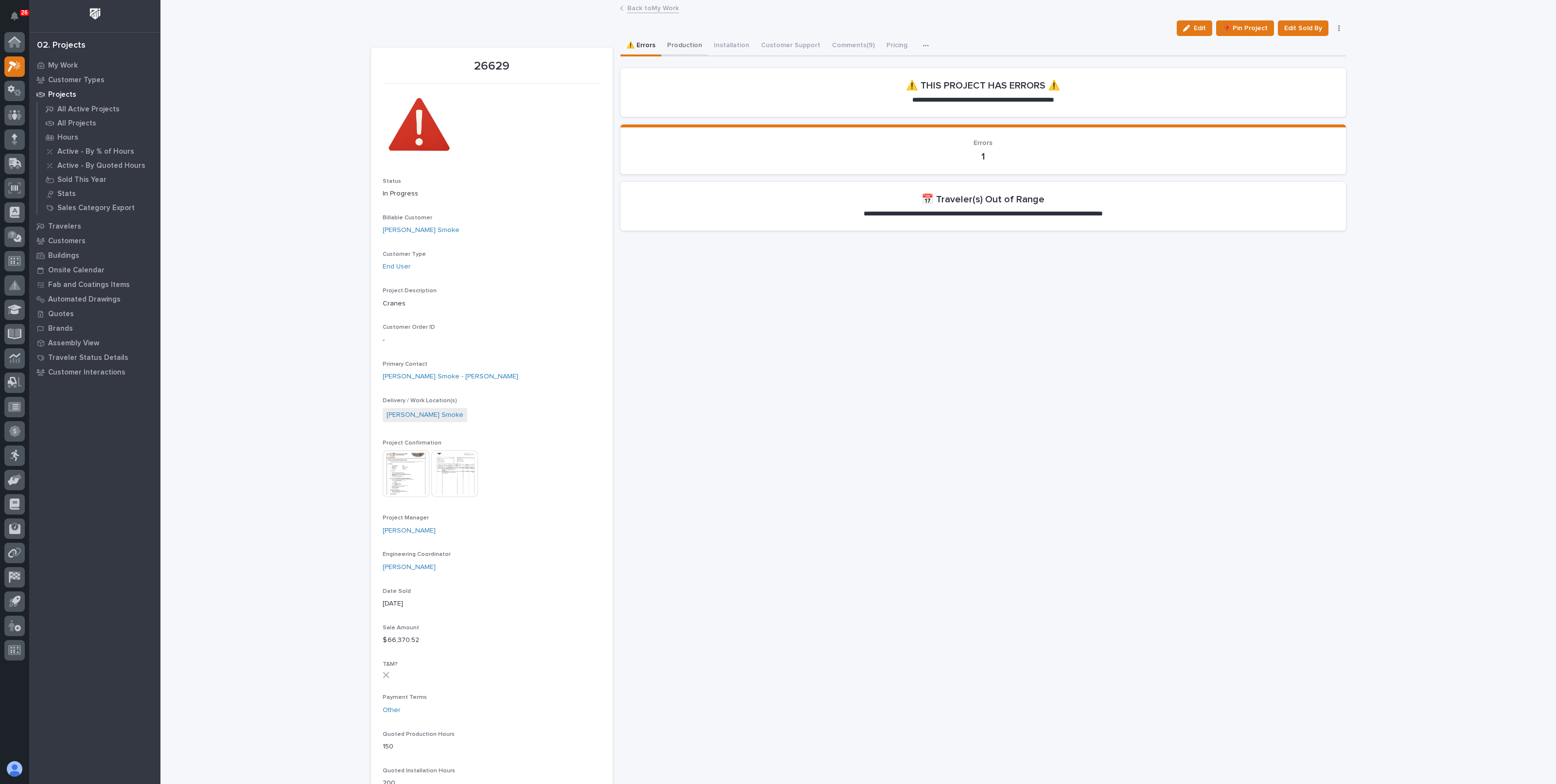
click at [687, 46] on button "Production" at bounding box center [684, 47] width 47 height 21
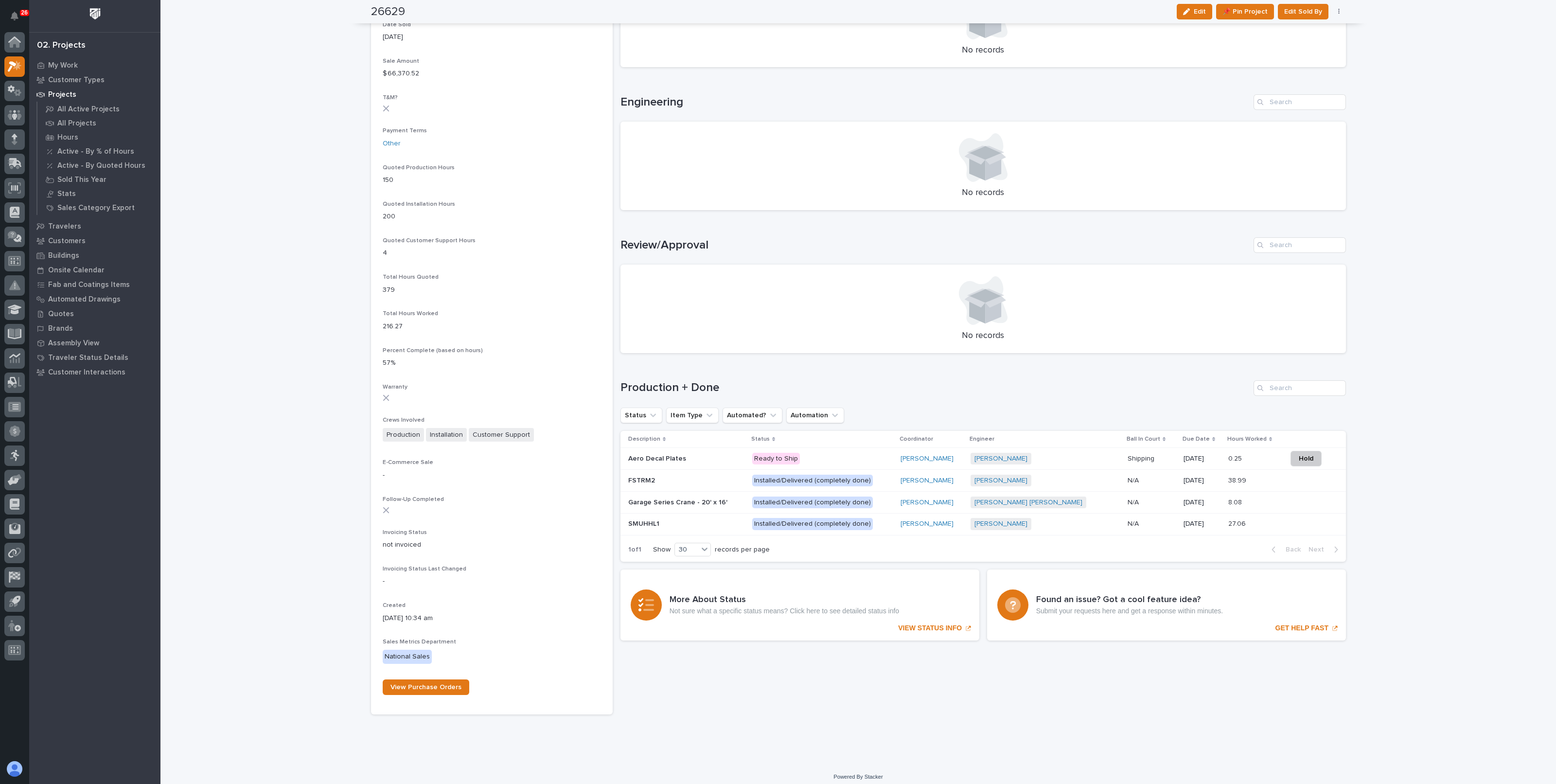
scroll to position [573, 0]
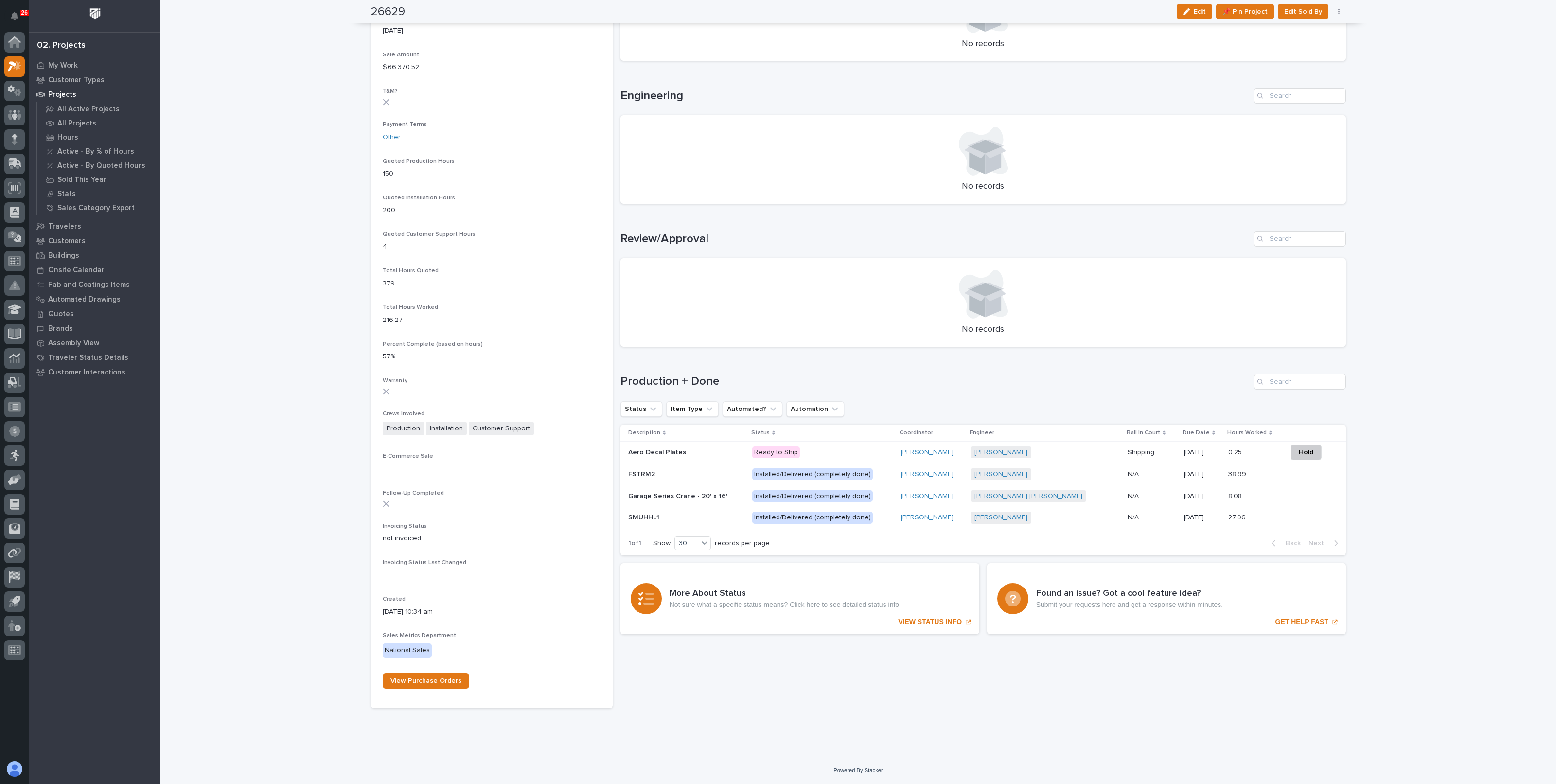
click at [1128, 451] on p at bounding box center [1152, 452] width 48 height 8
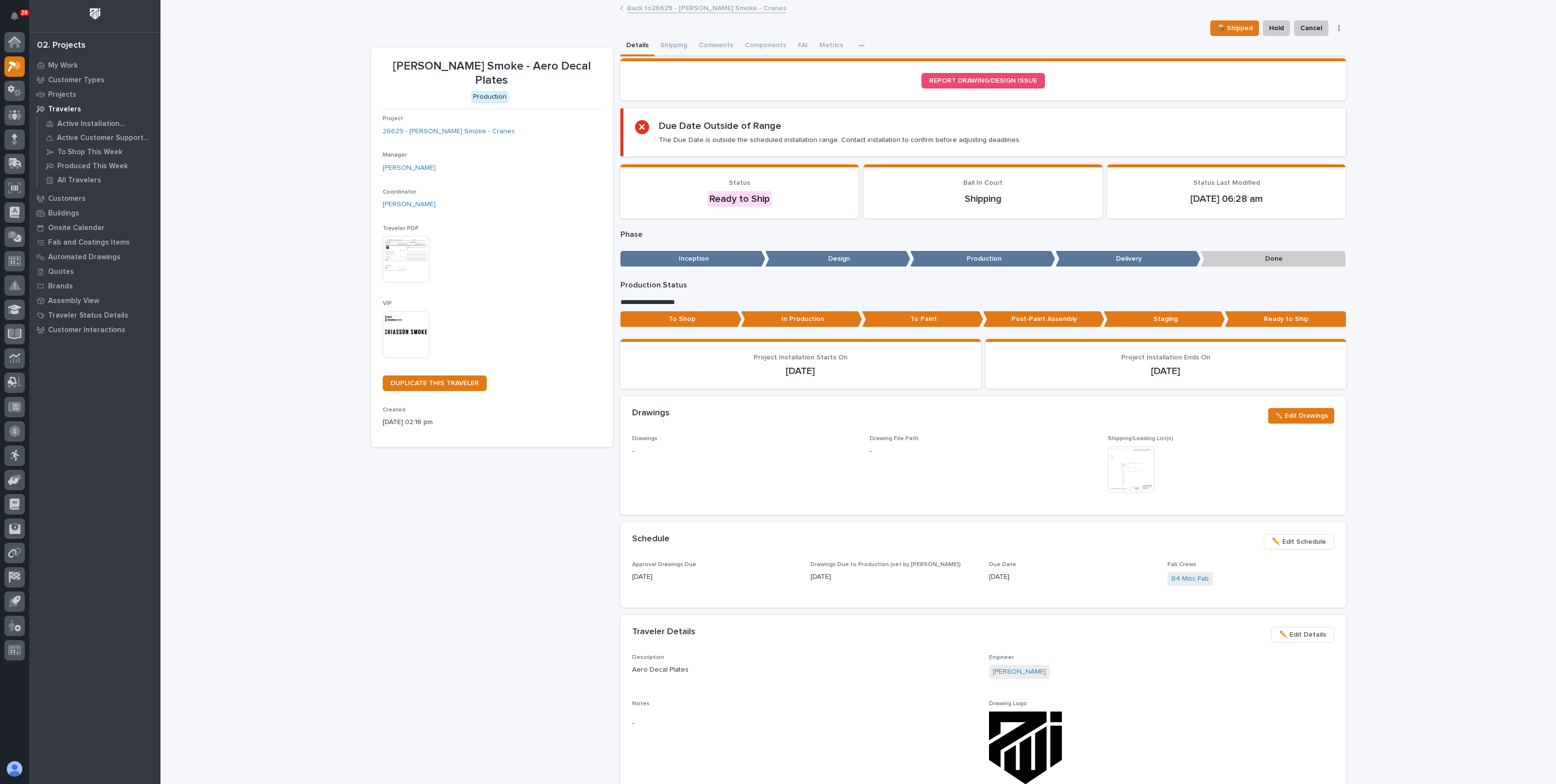
click at [1287, 537] on span "✏️ Edit Schedule" at bounding box center [1299, 541] width 54 height 11
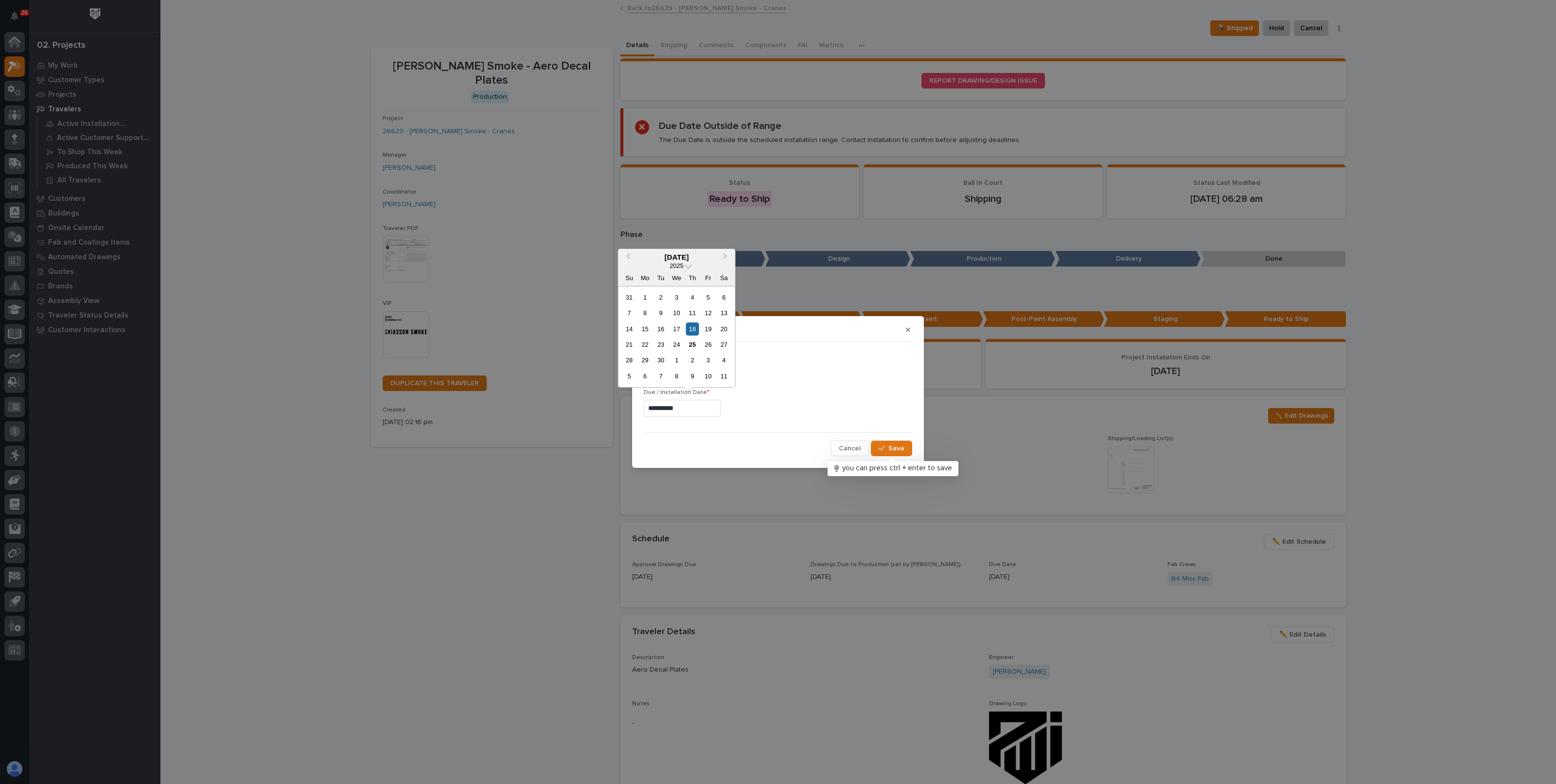
click at [684, 407] on input "**********" at bounding box center [682, 408] width 77 height 17
click at [697, 343] on div "25" at bounding box center [692, 344] width 13 height 13
type input "**********"
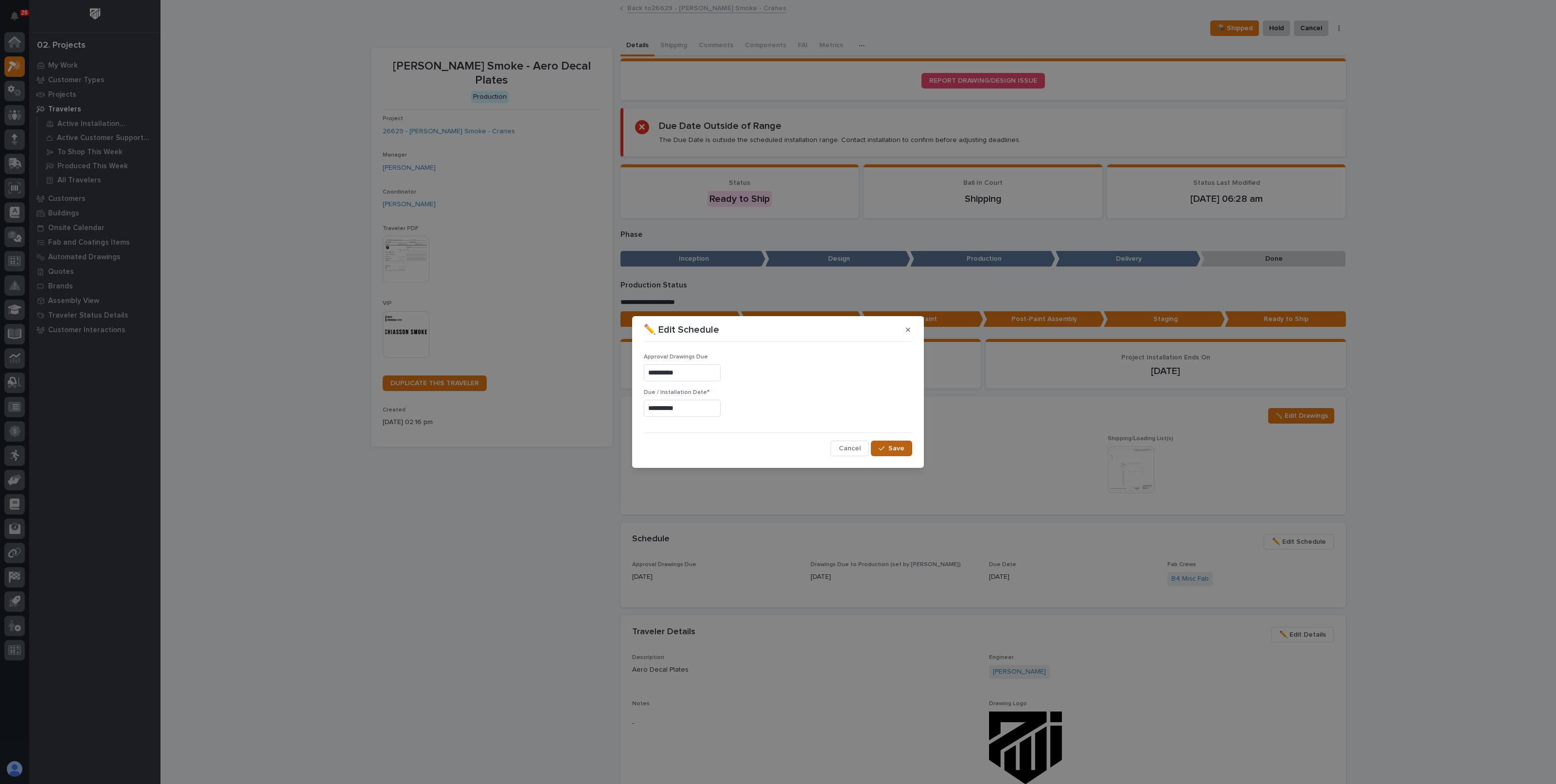
click at [905, 451] on button "Save" at bounding box center [892, 448] width 41 height 16
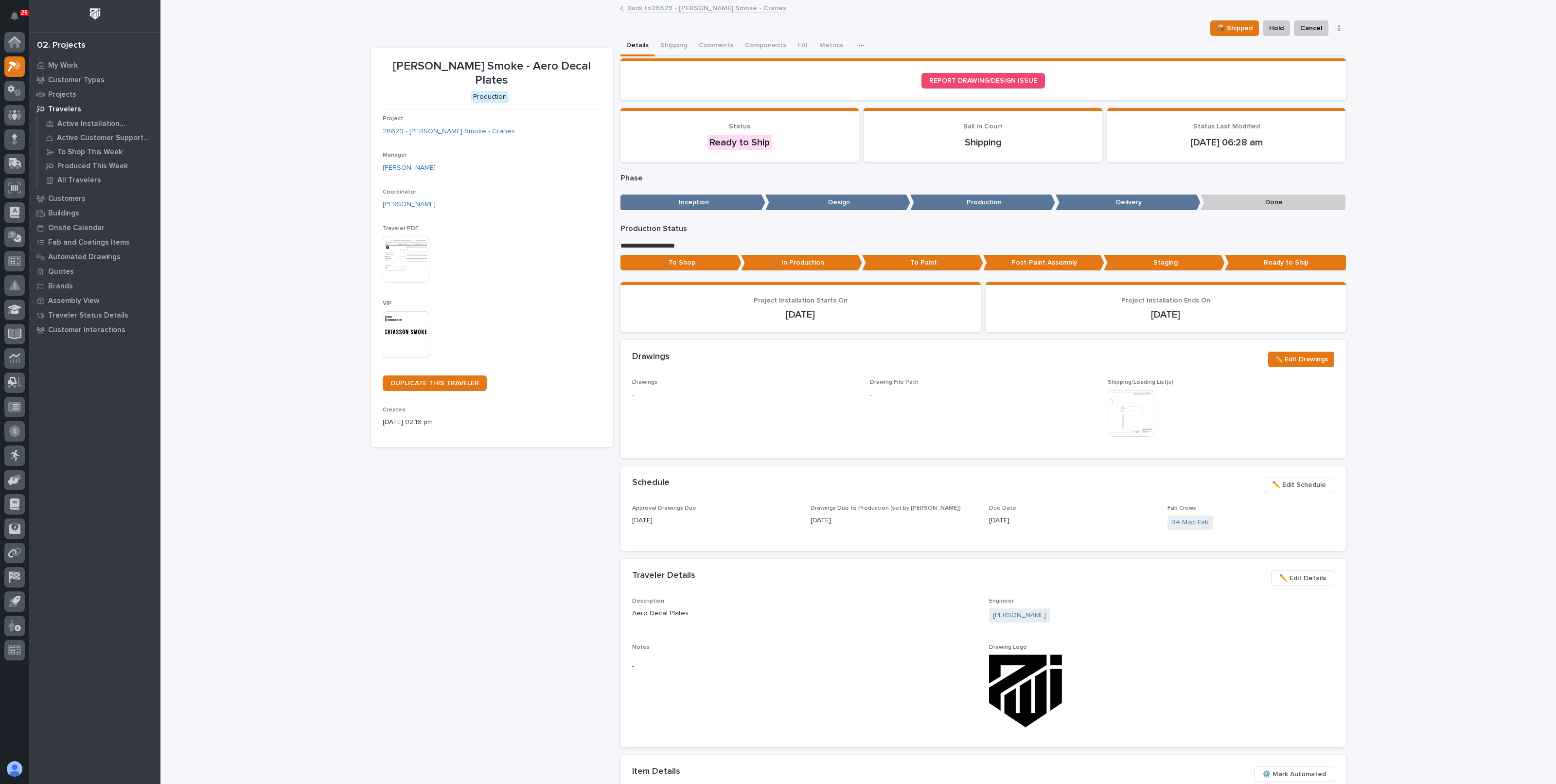
click at [640, 6] on link "Back to 26629 - [PERSON_NAME] Smoke - Cranes" at bounding box center [706, 7] width 159 height 11
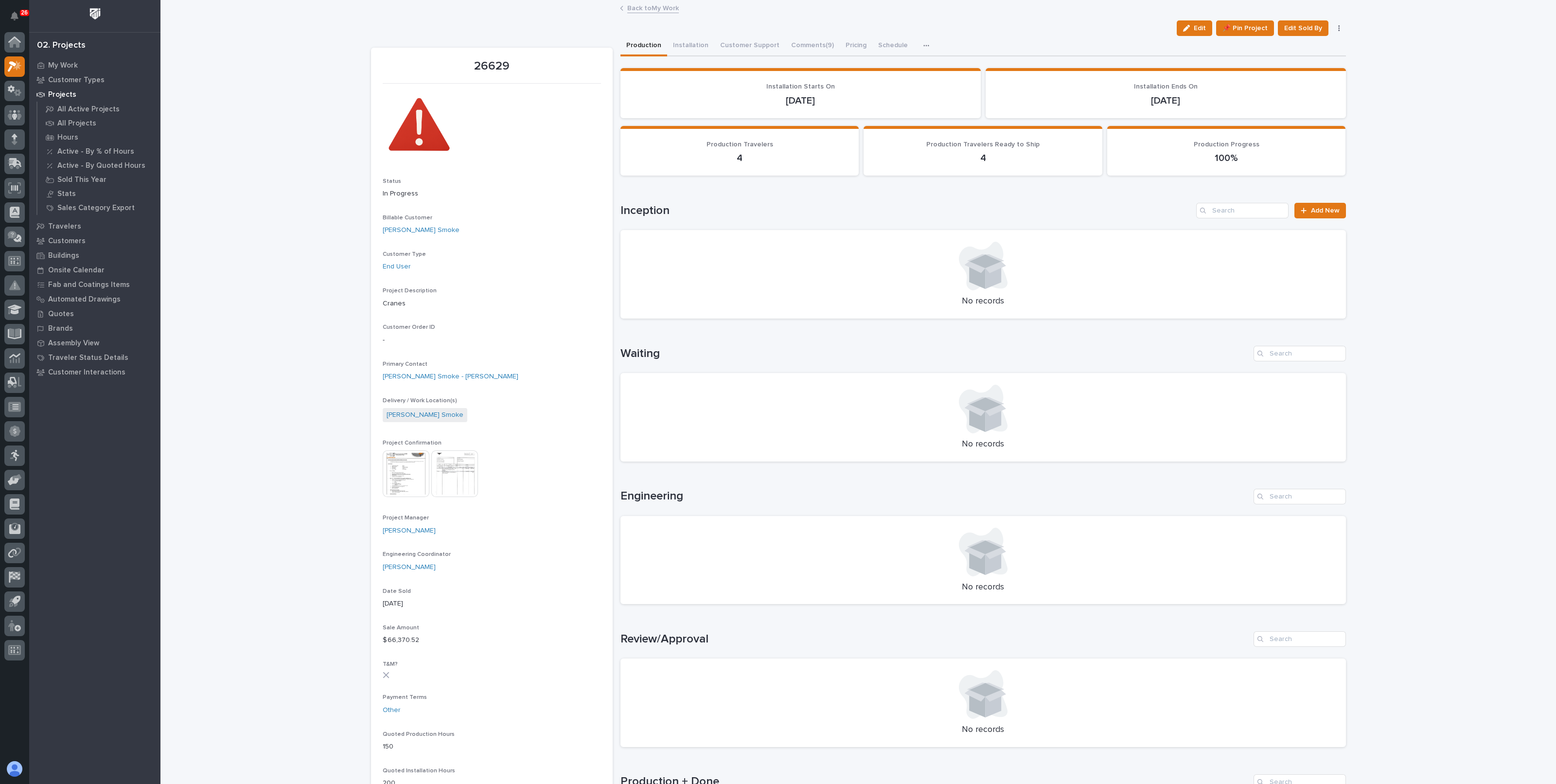
click at [652, 7] on link "Back to My Work" at bounding box center [652, 7] width 51 height 11
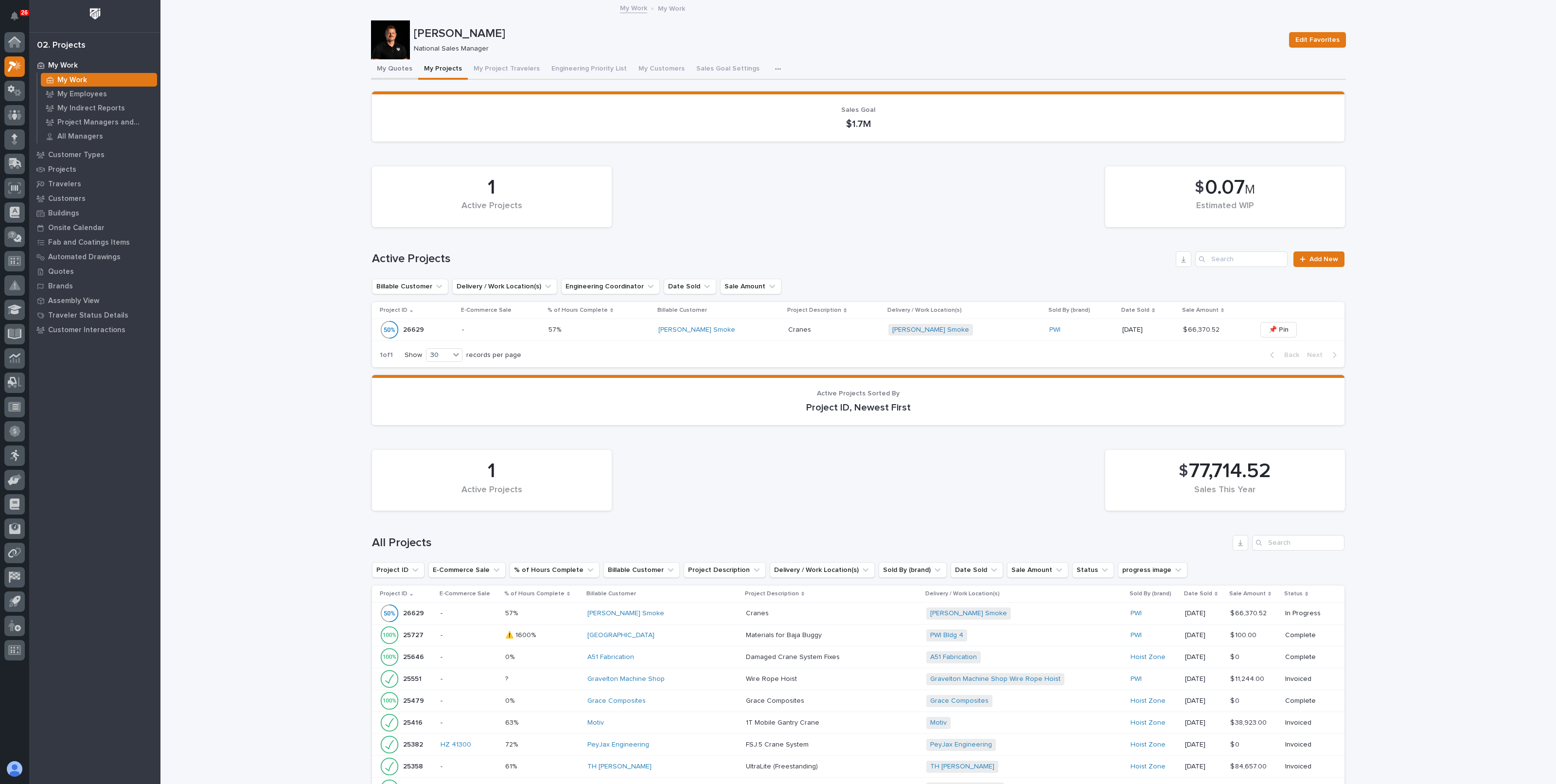
click at [387, 66] on button "My Quotes" at bounding box center [394, 69] width 47 height 21
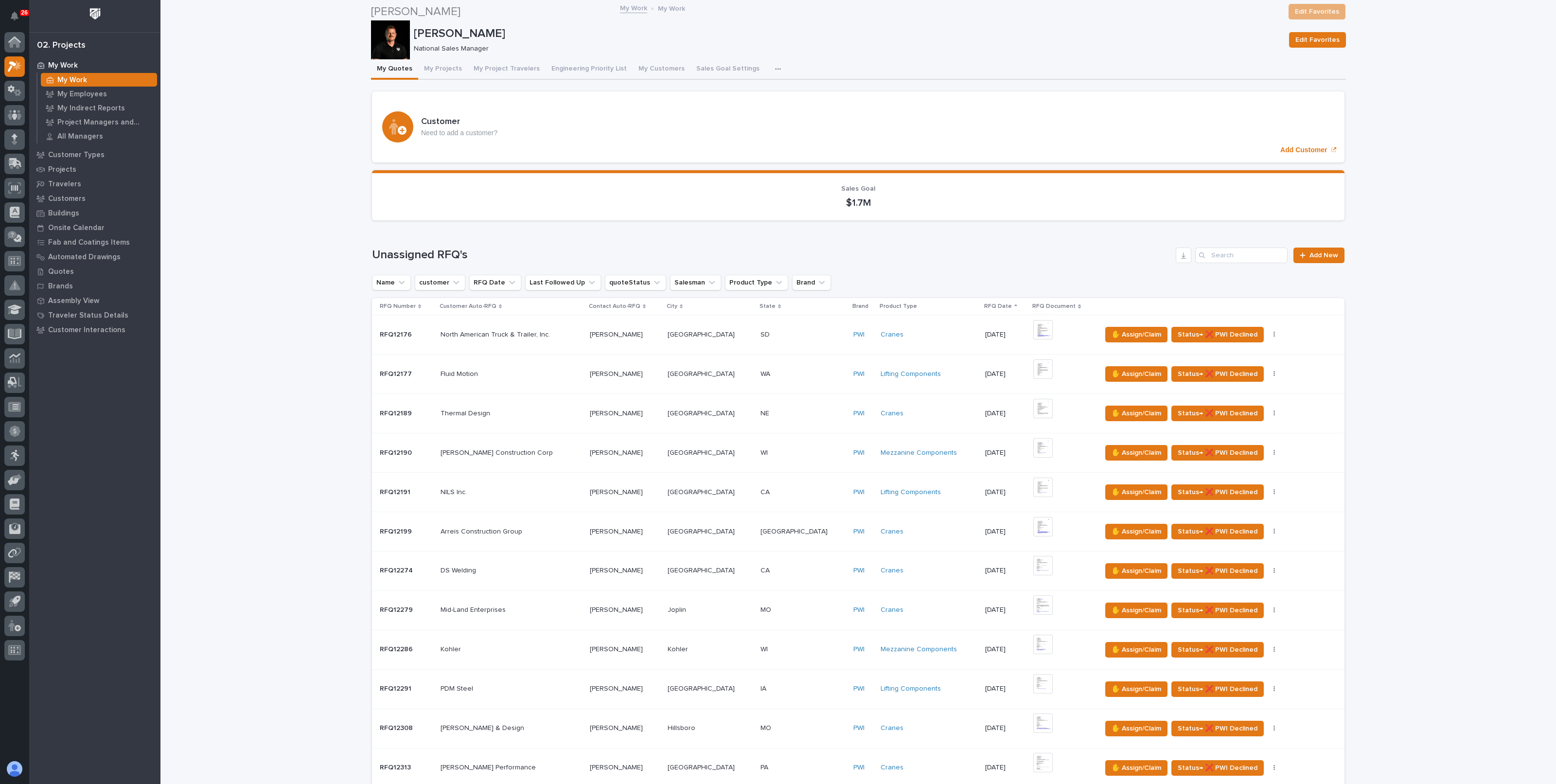
scroll to position [121, 0]
